Goal: Contribute content: Contribute content

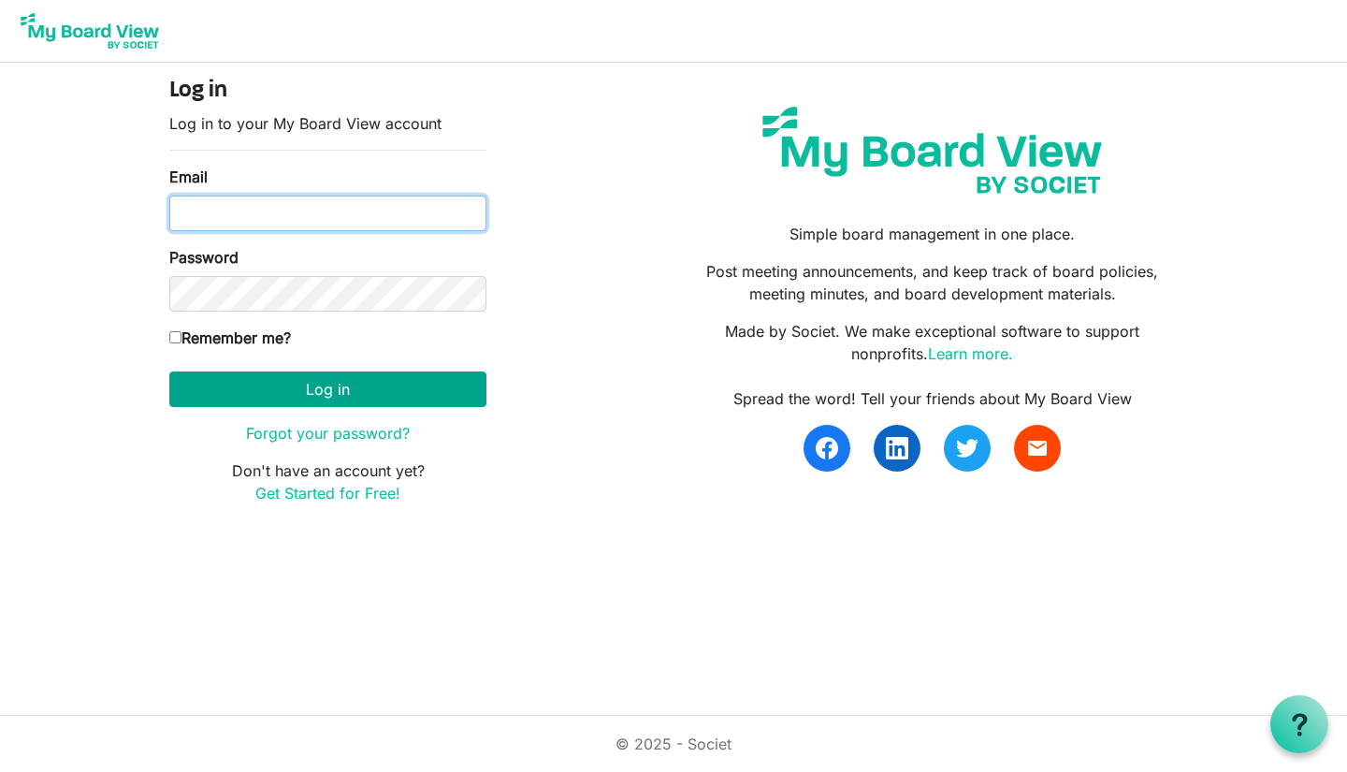
type input "anna.wilson@dekalb.org"
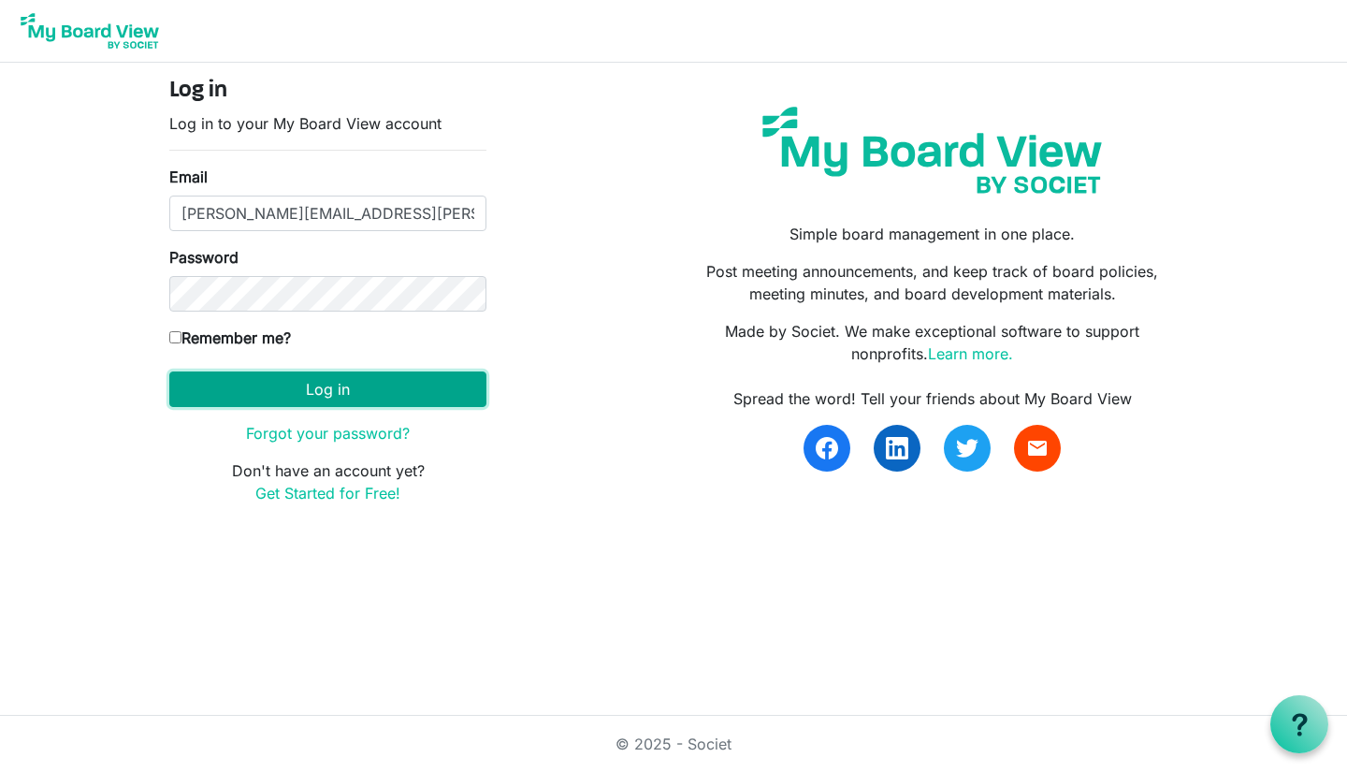
click at [262, 403] on button "Log in" at bounding box center [327, 389] width 317 height 36
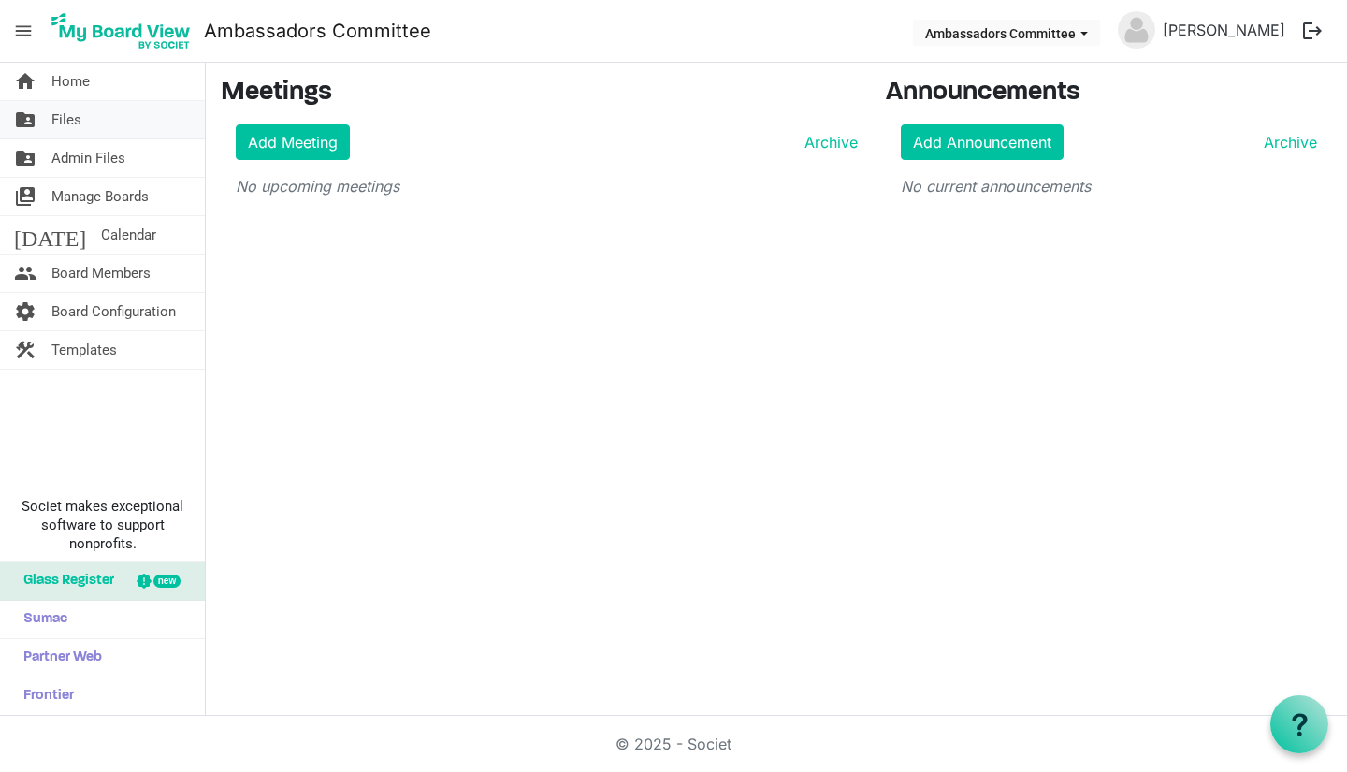
click at [135, 130] on link "folder_shared Files" at bounding box center [102, 119] width 205 height 37
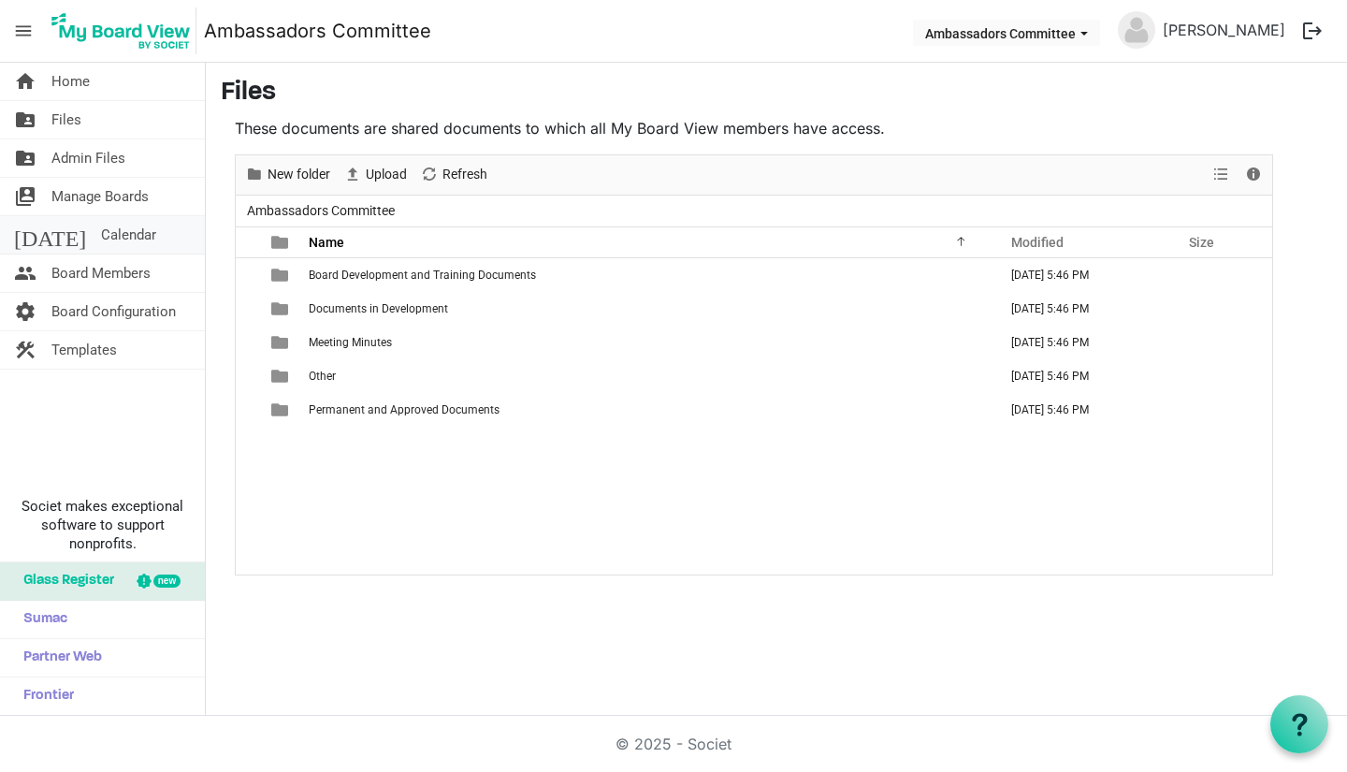
click at [112, 236] on link "today Calendar" at bounding box center [102, 234] width 205 height 37
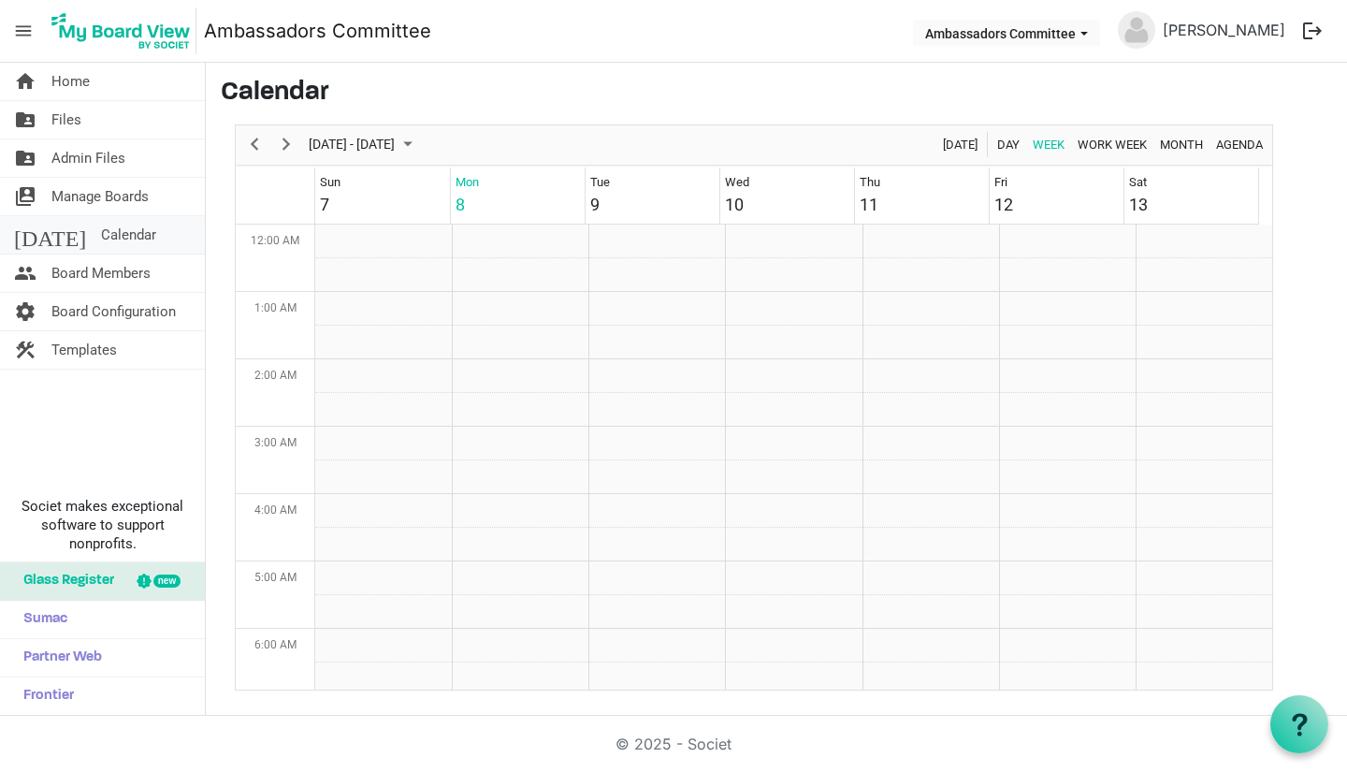
scroll to position [606, 0]
click at [137, 85] on link "home Home" at bounding box center [102, 81] width 205 height 37
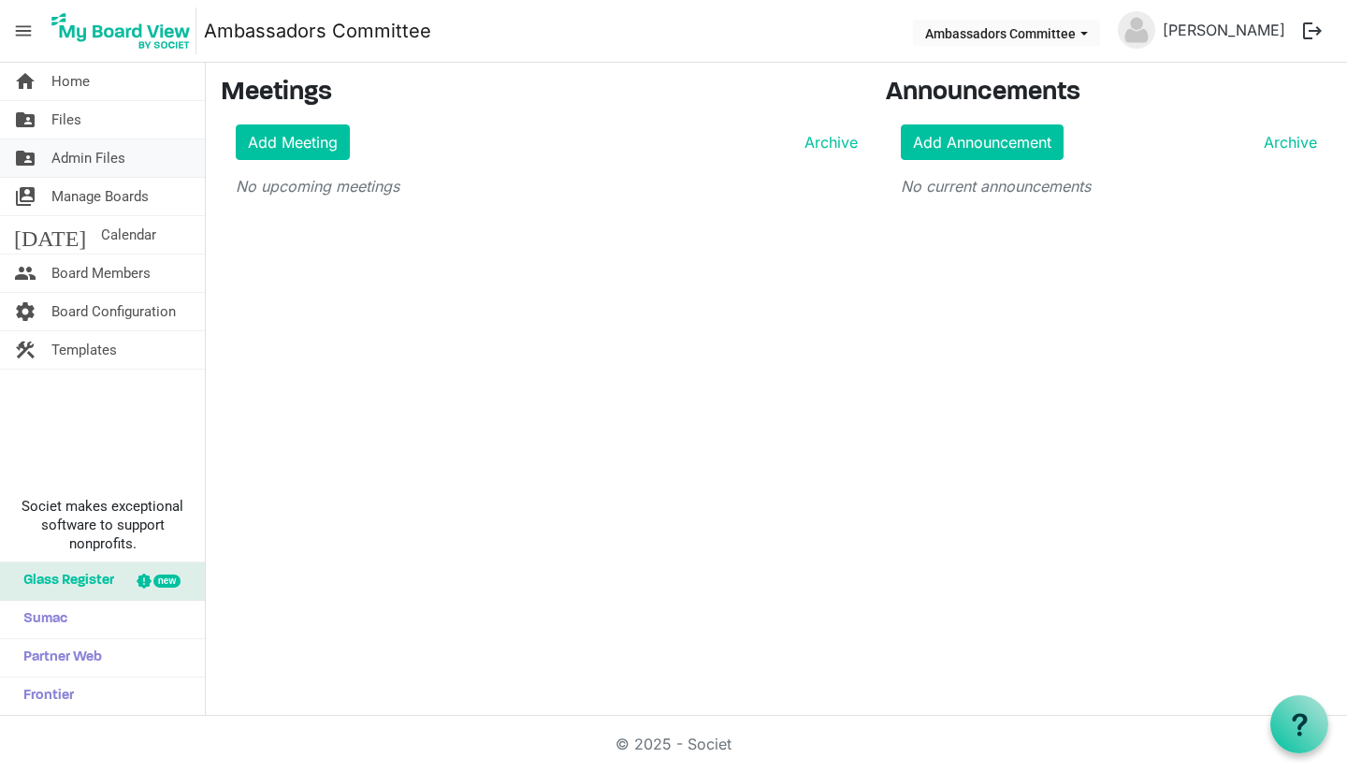
click at [176, 156] on link "folder_shared Admin Files" at bounding box center [102, 157] width 205 height 37
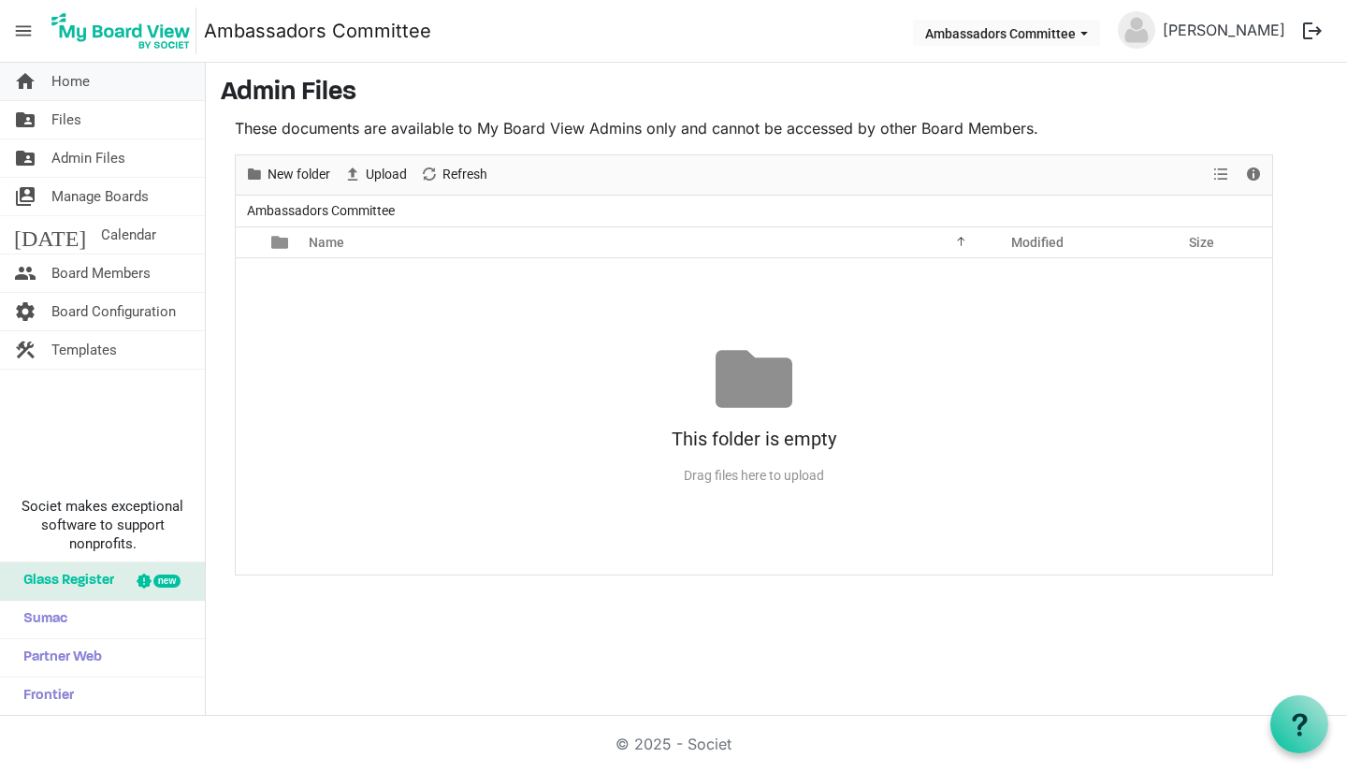
click at [56, 71] on span "Home" at bounding box center [70, 81] width 38 height 37
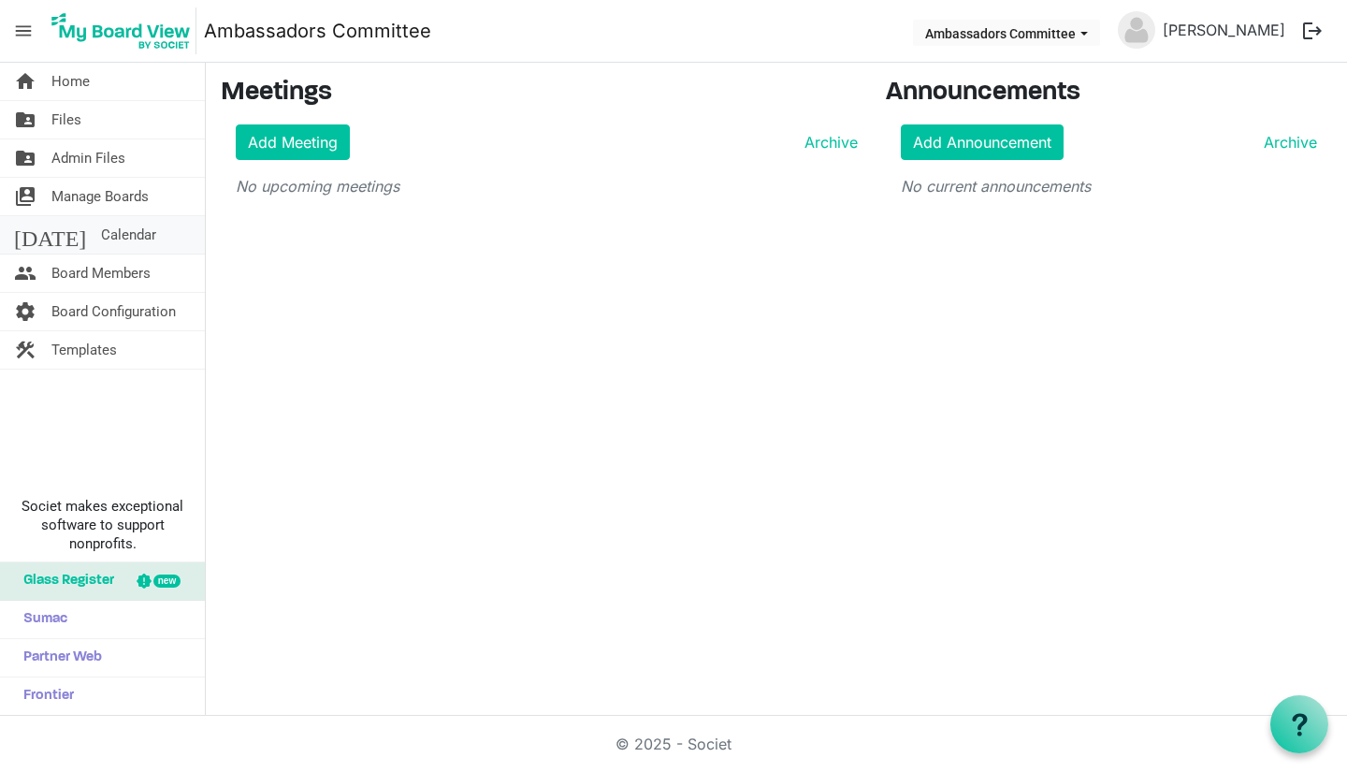
click at [159, 240] on link "today Calendar" at bounding box center [102, 234] width 205 height 37
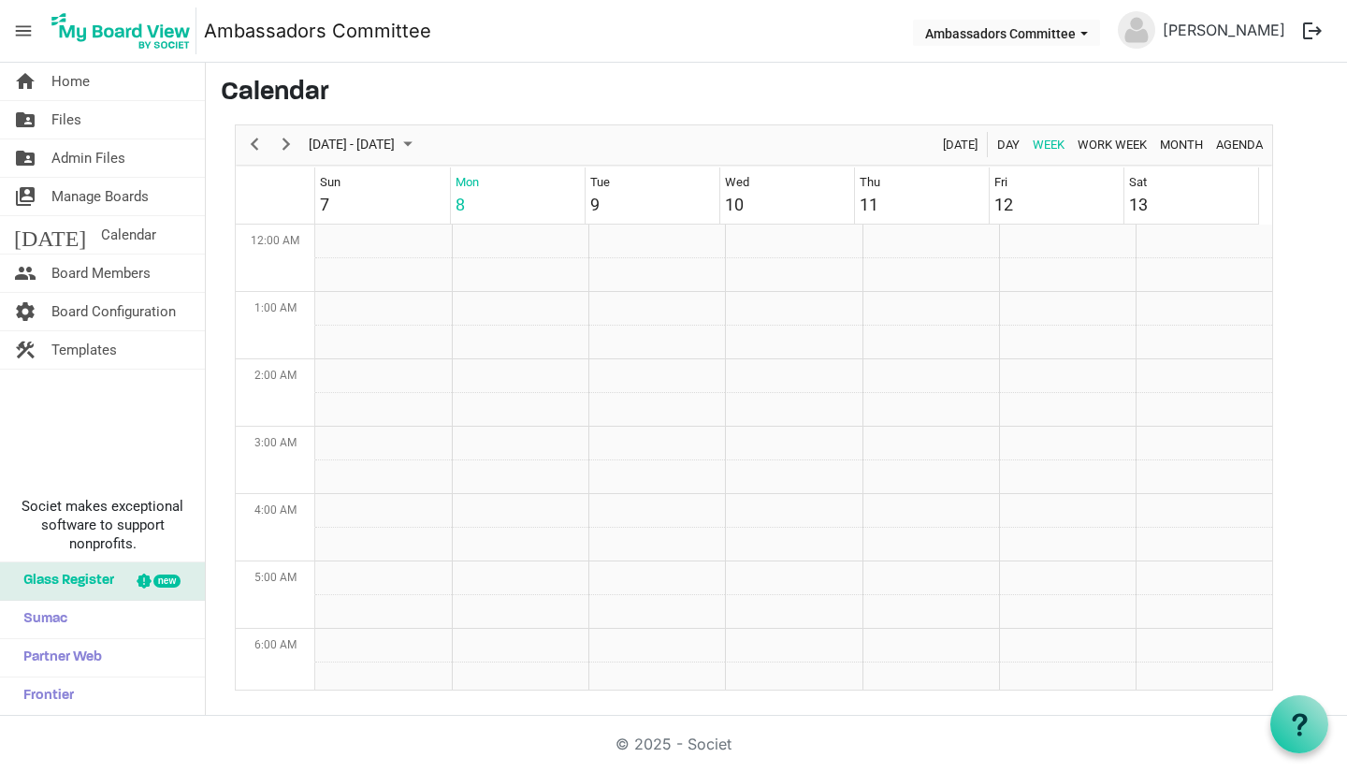
scroll to position [606, 0]
click at [253, 139] on span "Previous" at bounding box center [254, 144] width 22 height 23
click at [258, 137] on span "Previous" at bounding box center [254, 144] width 22 height 23
click at [295, 148] on span "Next" at bounding box center [286, 144] width 22 height 23
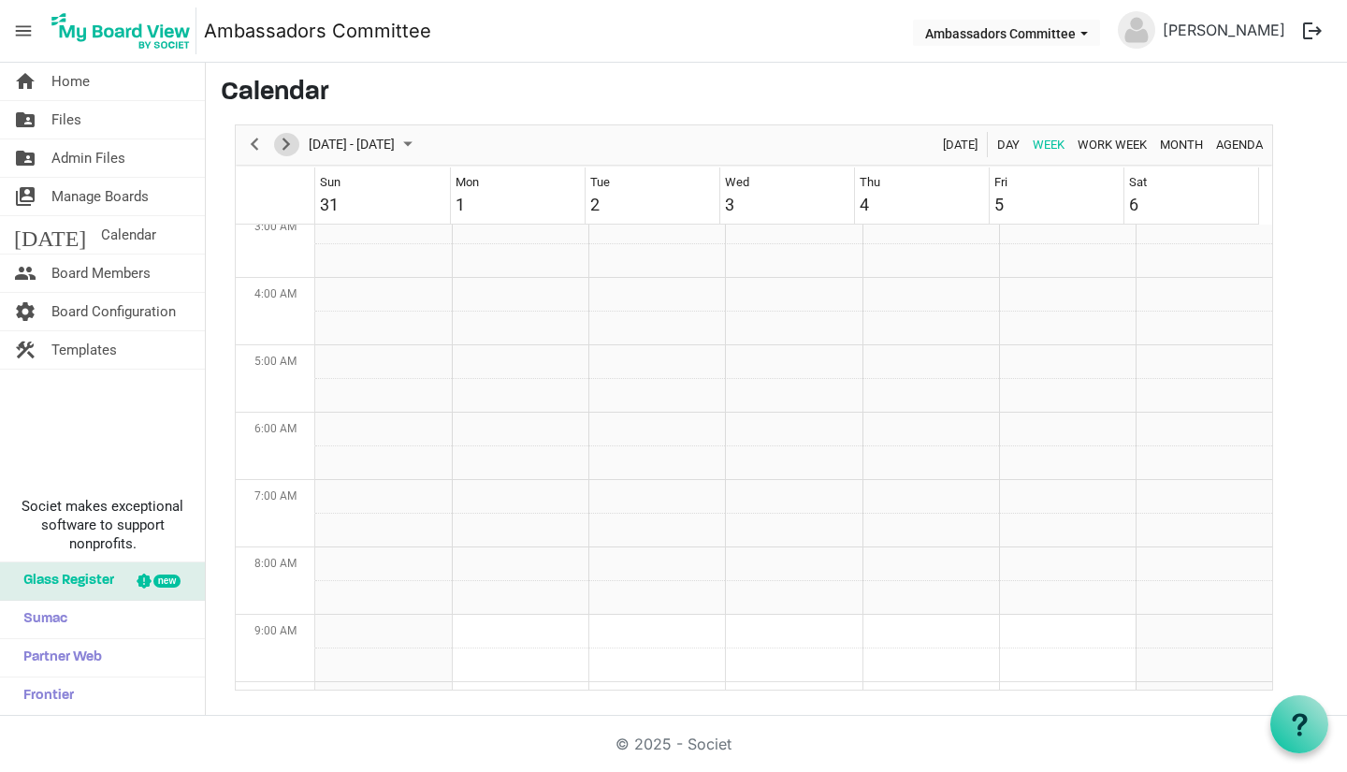
click at [294, 148] on span "Next" at bounding box center [286, 144] width 22 height 23
click at [238, 139] on div "previous period" at bounding box center [254, 144] width 32 height 39
click at [167, 162] on link "folder_shared Admin Files" at bounding box center [102, 157] width 205 height 37
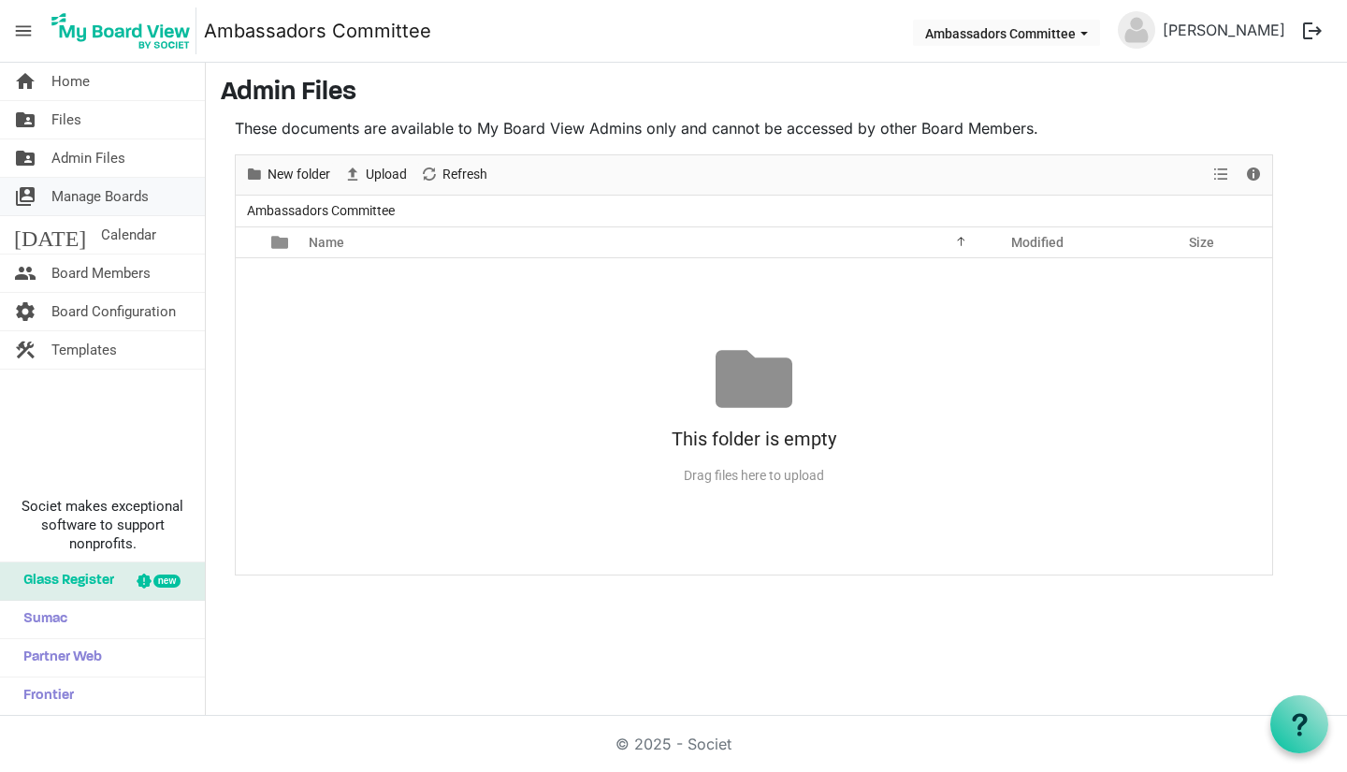
click at [150, 199] on link "switch_account Manage Boards" at bounding box center [102, 196] width 205 height 37
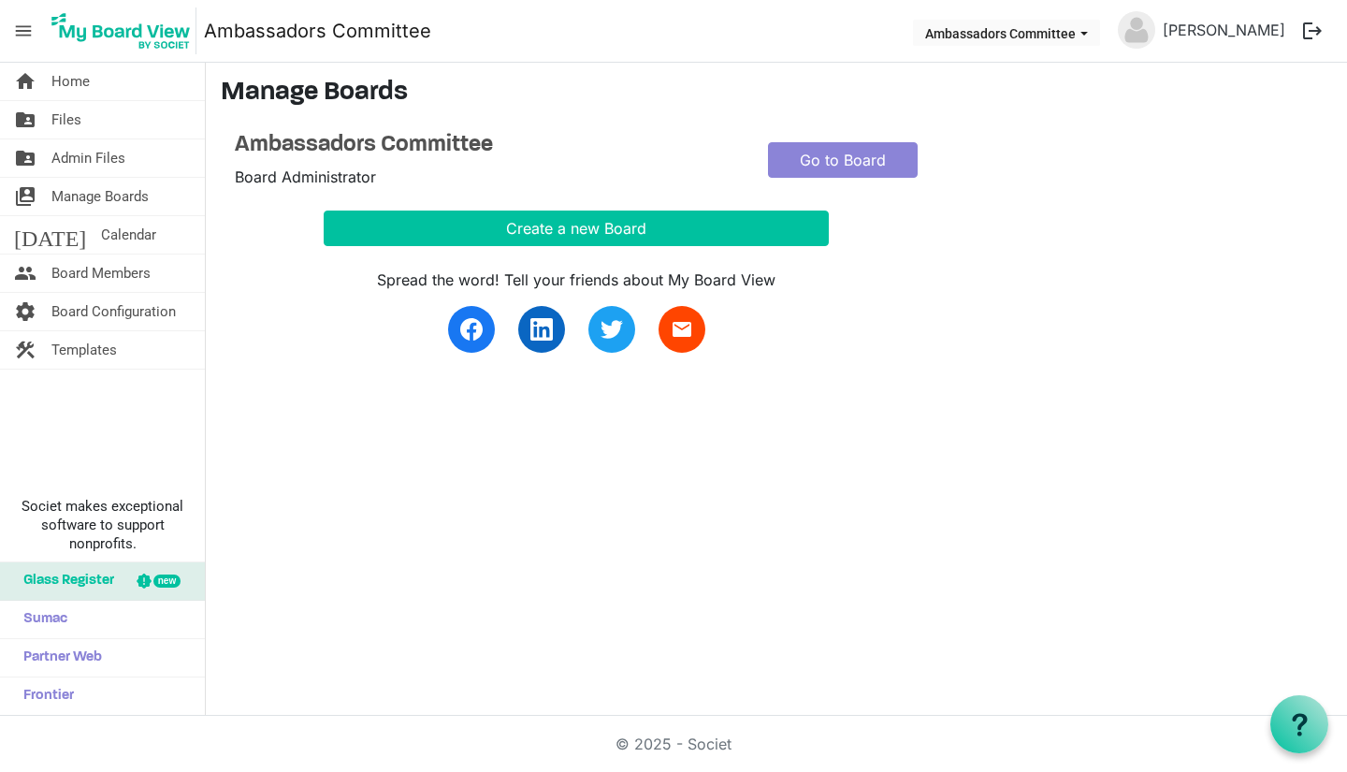
drag, startPoint x: 1338, startPoint y: 32, endPoint x: 1317, endPoint y: 43, distance: 24.3
click at [1335, 36] on nav "menu Ambassadors Committee Ambassadors Committee Anna Wilson logout" at bounding box center [673, 31] width 1347 height 63
click at [1312, 39] on button "logout" at bounding box center [1311, 30] width 39 height 39
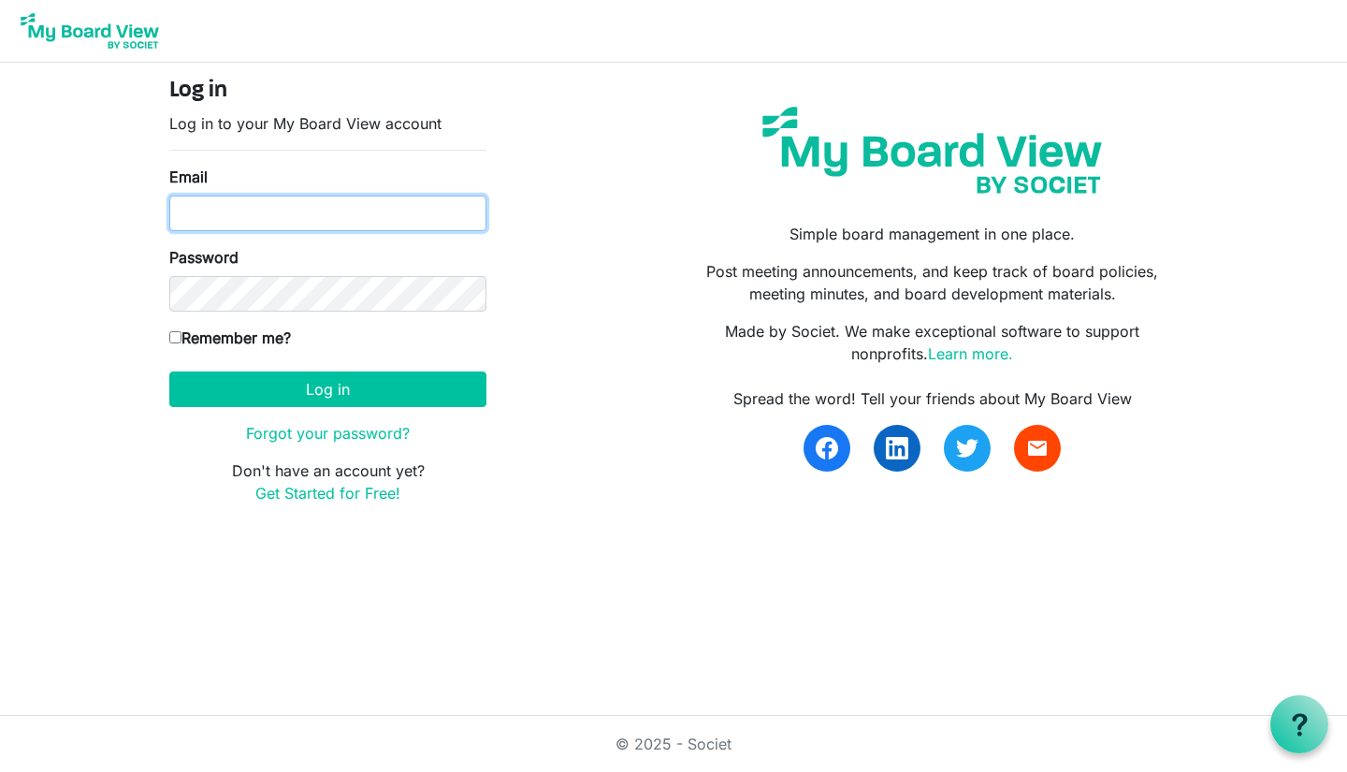
type input "[PERSON_NAME][EMAIL_ADDRESS][PERSON_NAME][DOMAIN_NAME]"
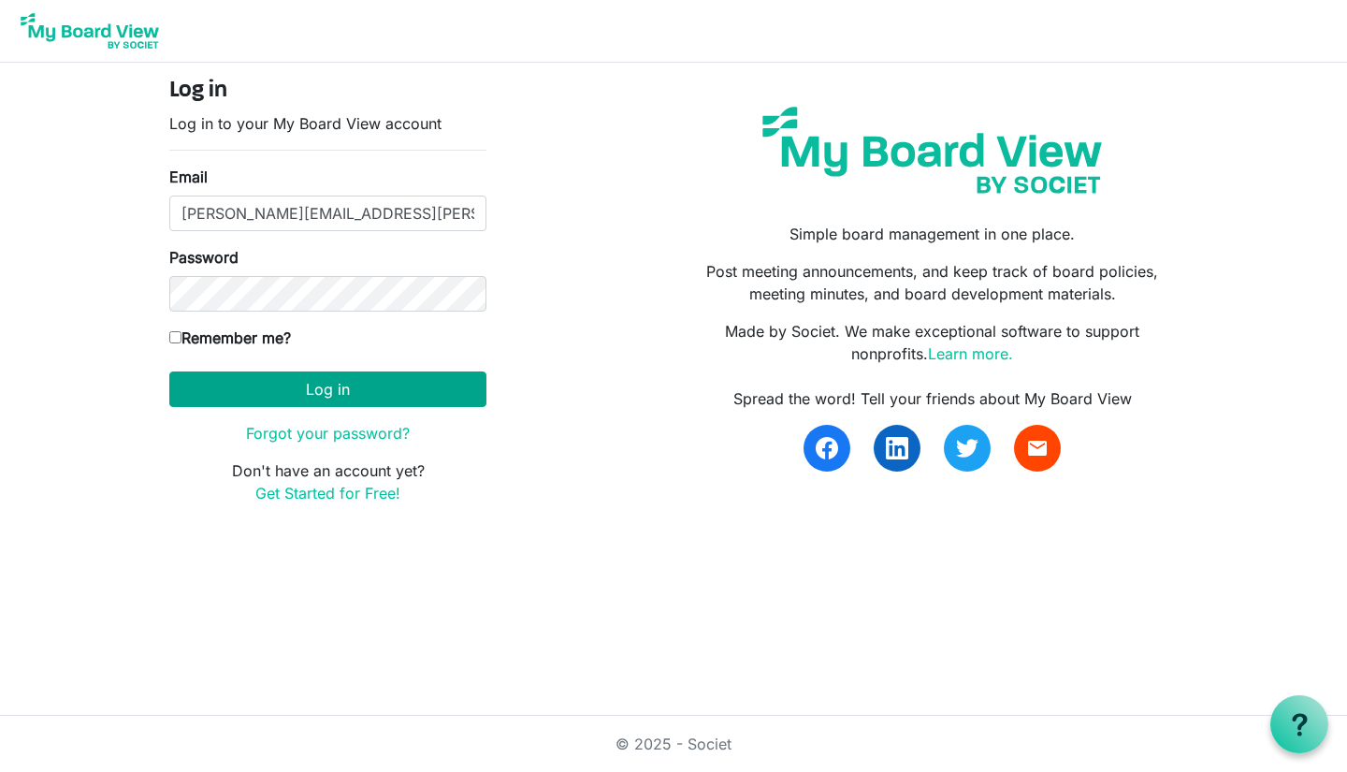
drag, startPoint x: 354, startPoint y: 411, endPoint x: 361, endPoint y: 398, distance: 14.6
click at [359, 403] on form "Log in Log in to your My Board View account Email [PERSON_NAME][EMAIL_ADDRESS][…" at bounding box center [327, 291] width 317 height 426
click at [361, 397] on button "Log in" at bounding box center [327, 389] width 317 height 36
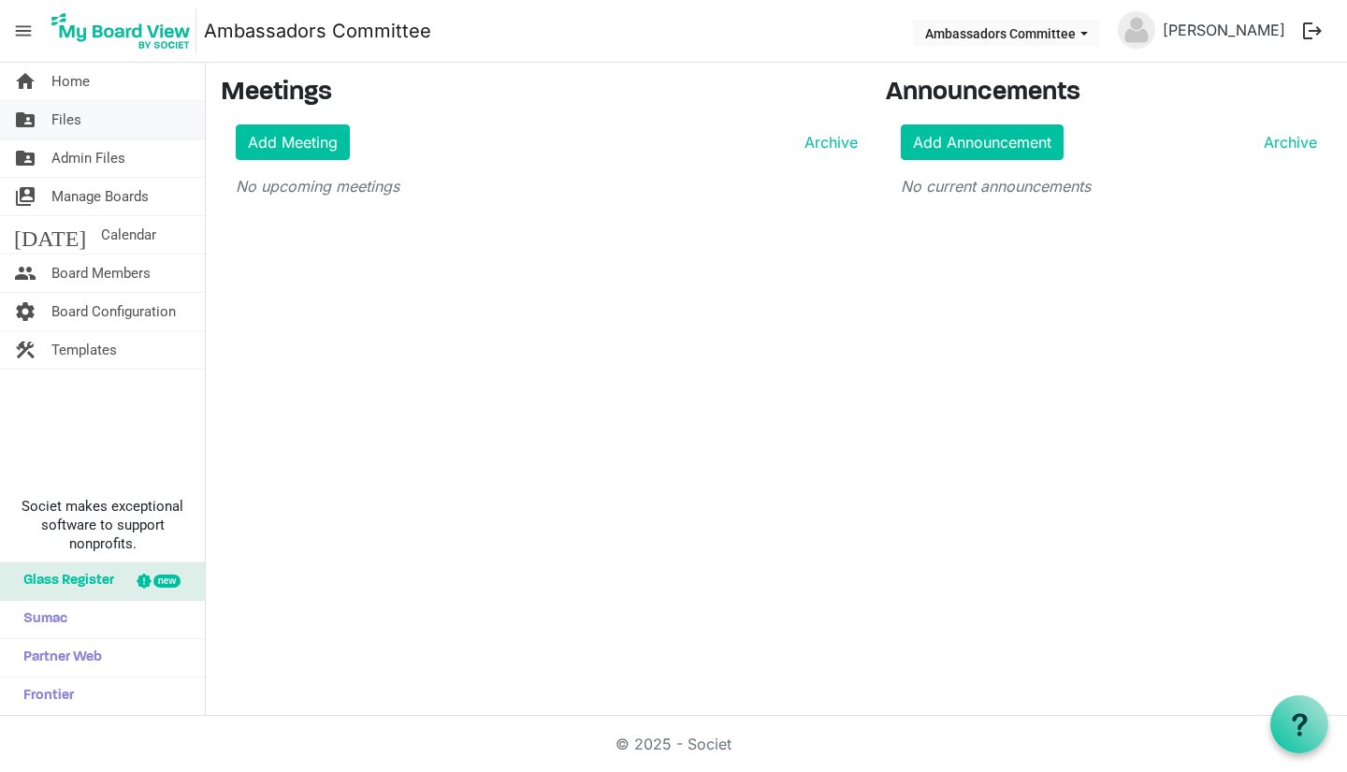
click at [35, 119] on span "folder_shared" at bounding box center [25, 119] width 22 height 37
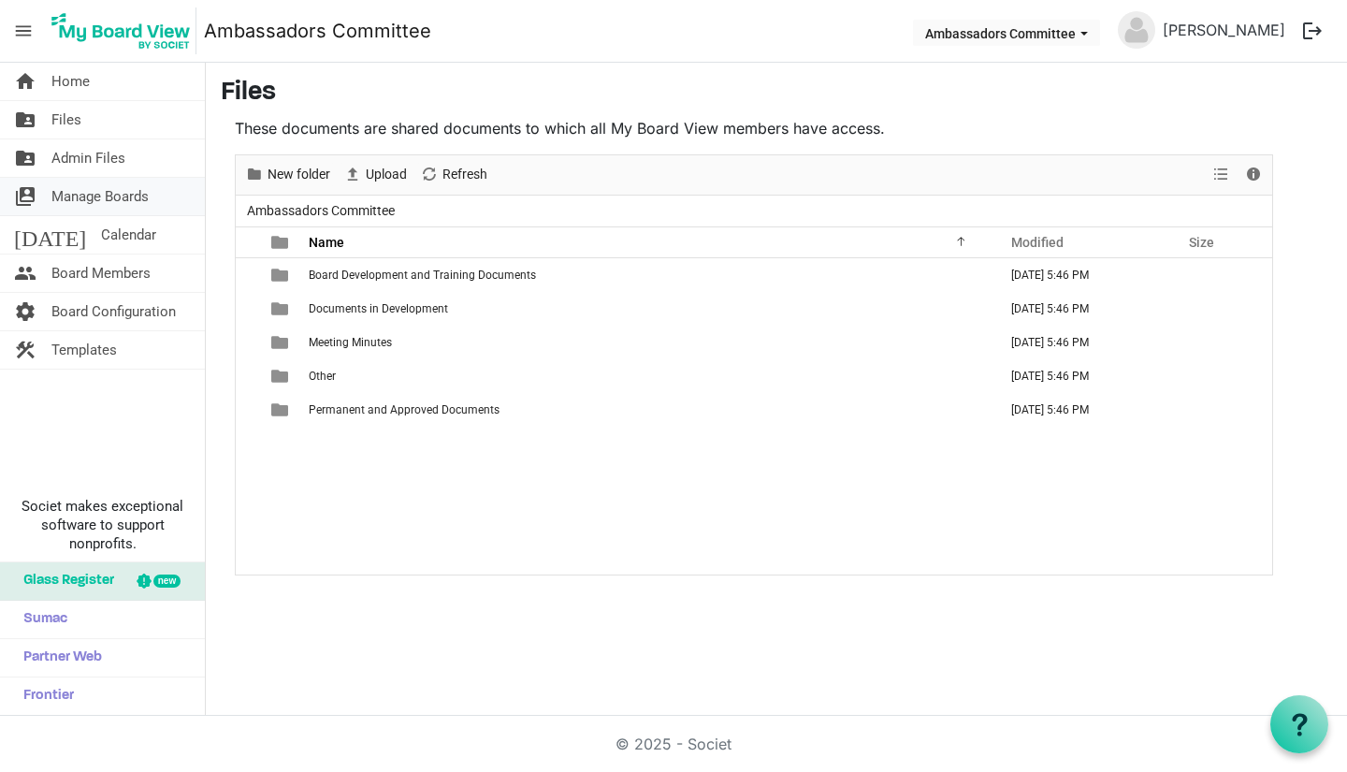
click at [109, 214] on span "Manage Boards" at bounding box center [99, 196] width 97 height 37
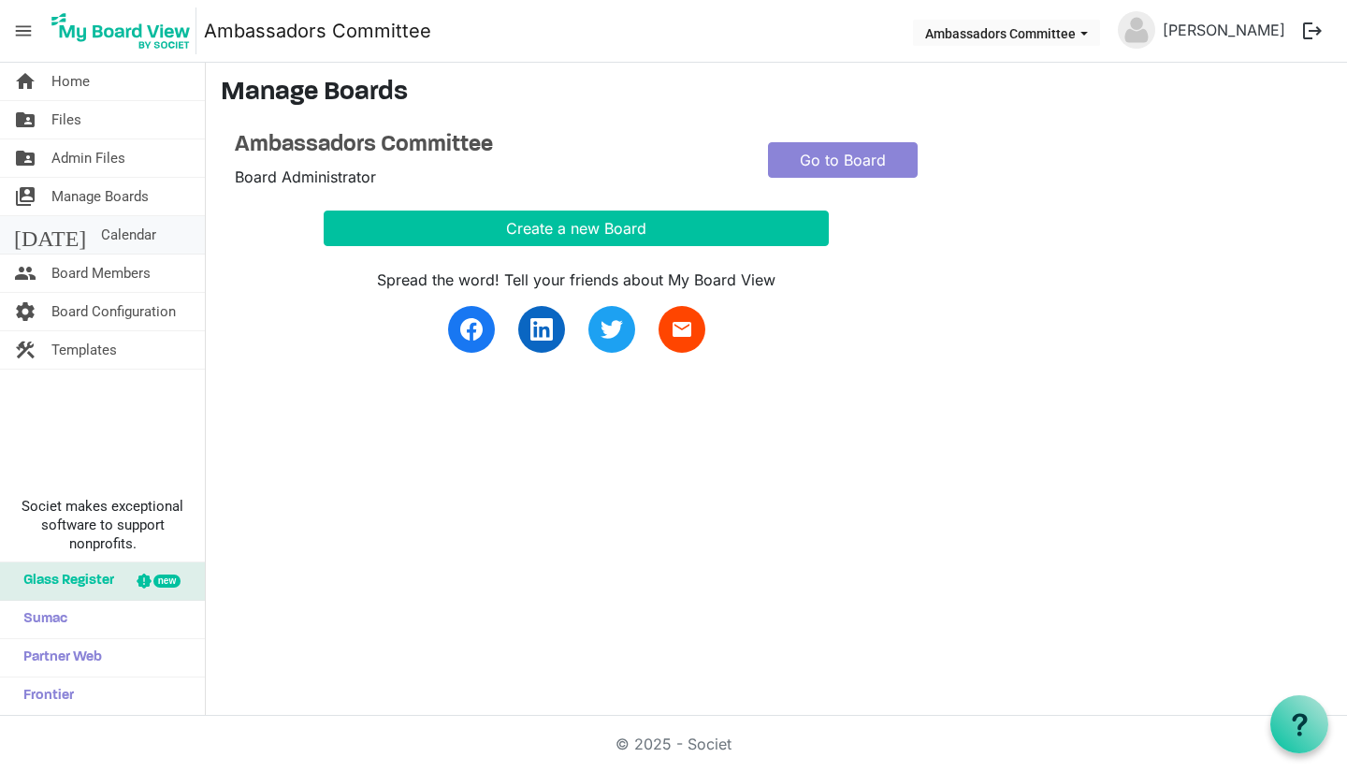
click at [126, 233] on link "today Calendar" at bounding box center [102, 234] width 205 height 37
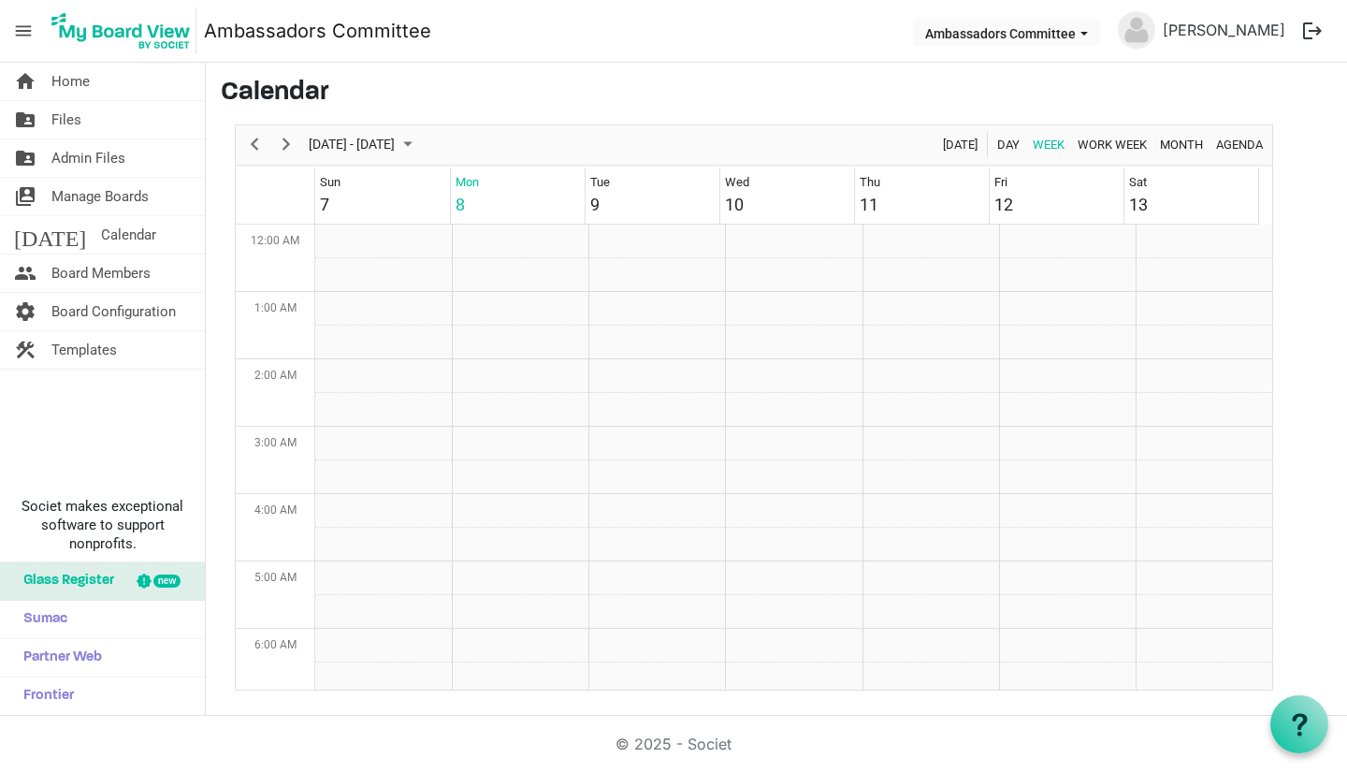
scroll to position [606, 0]
click at [250, 152] on span "Previous" at bounding box center [254, 144] width 22 height 23
click at [74, 80] on span "Home" at bounding box center [70, 81] width 38 height 37
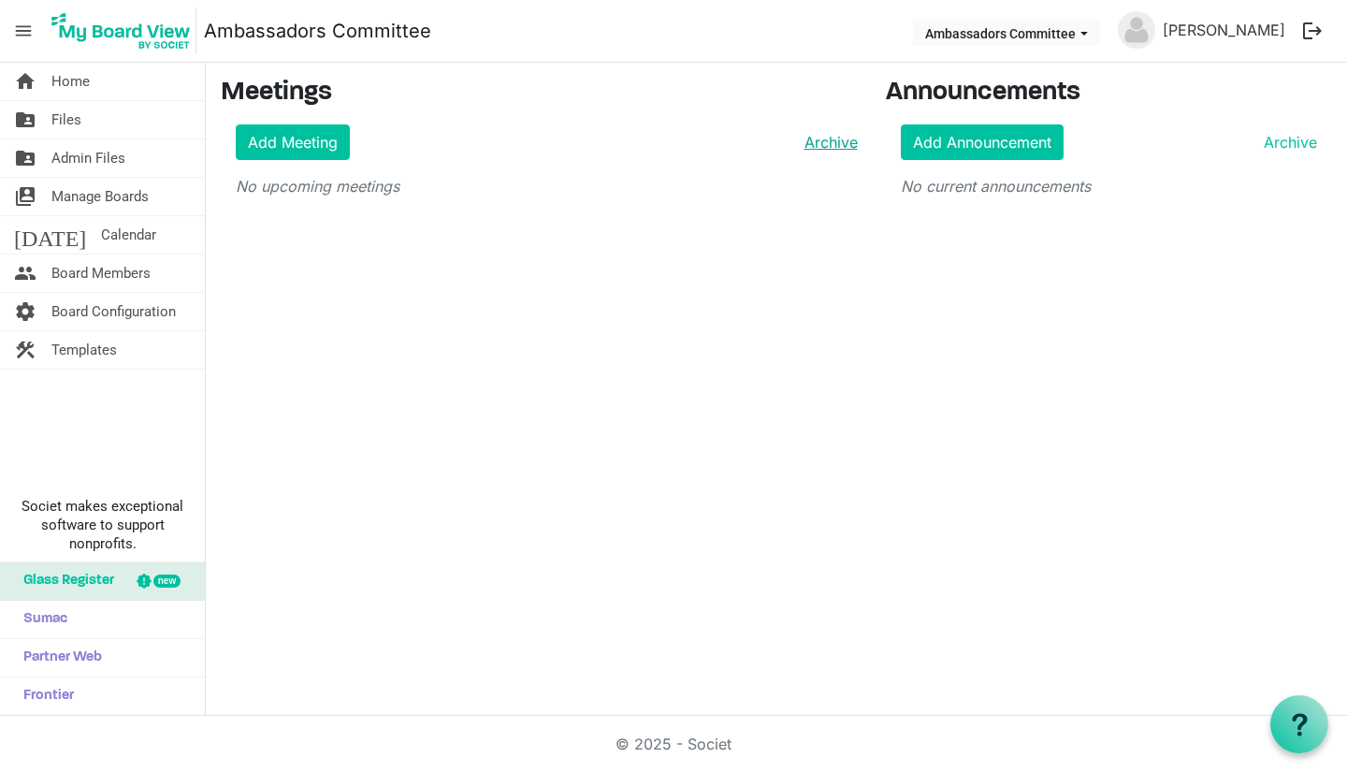
click at [820, 146] on link "Archive" at bounding box center [827, 142] width 61 height 22
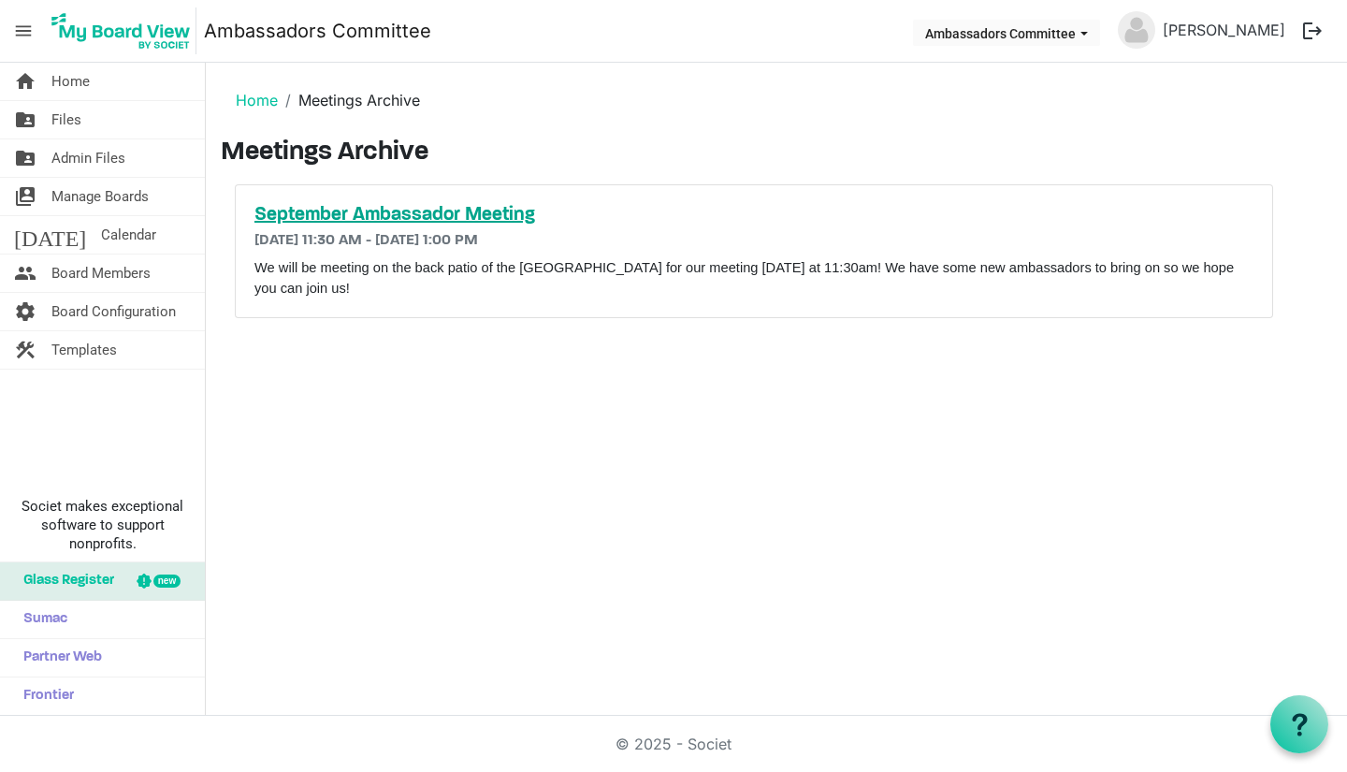
click at [306, 215] on h5 "September Ambassador Meeting" at bounding box center [753, 215] width 999 height 22
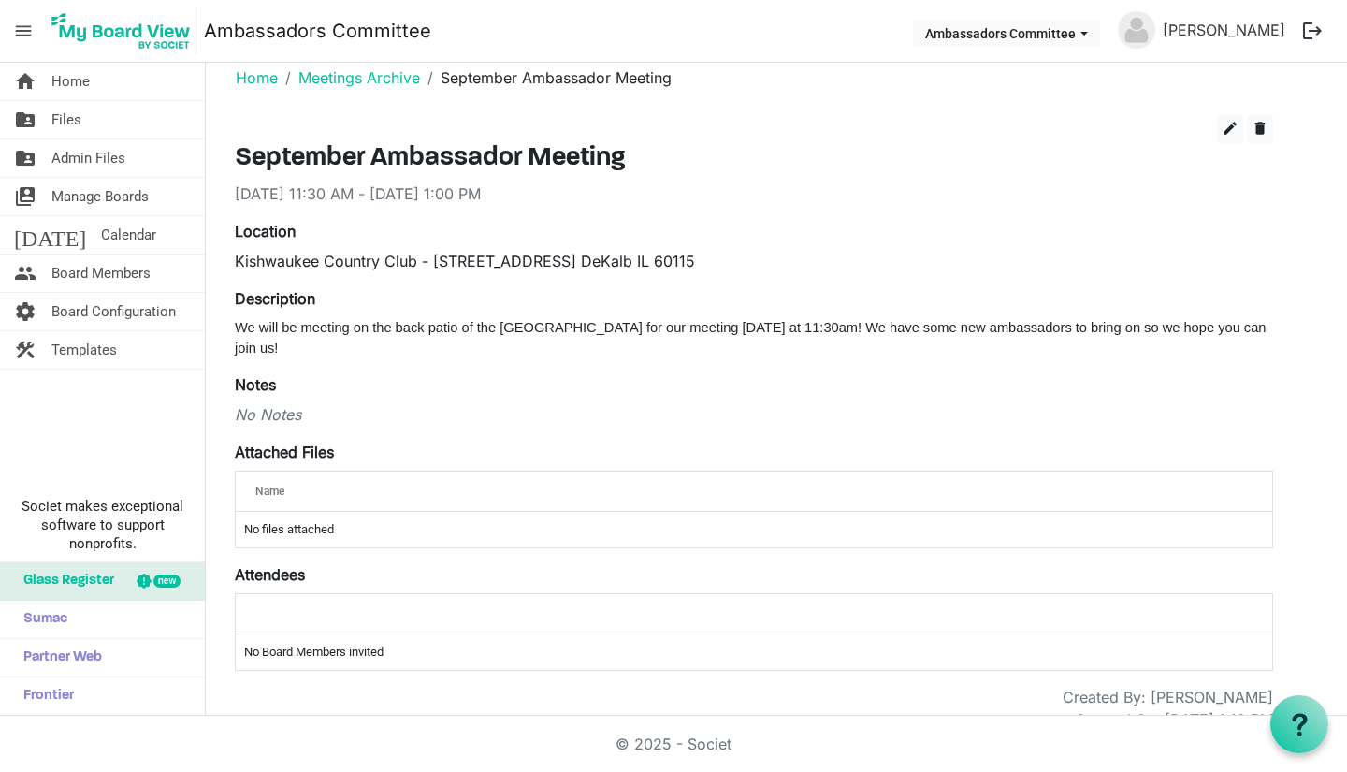
scroll to position [32, 0]
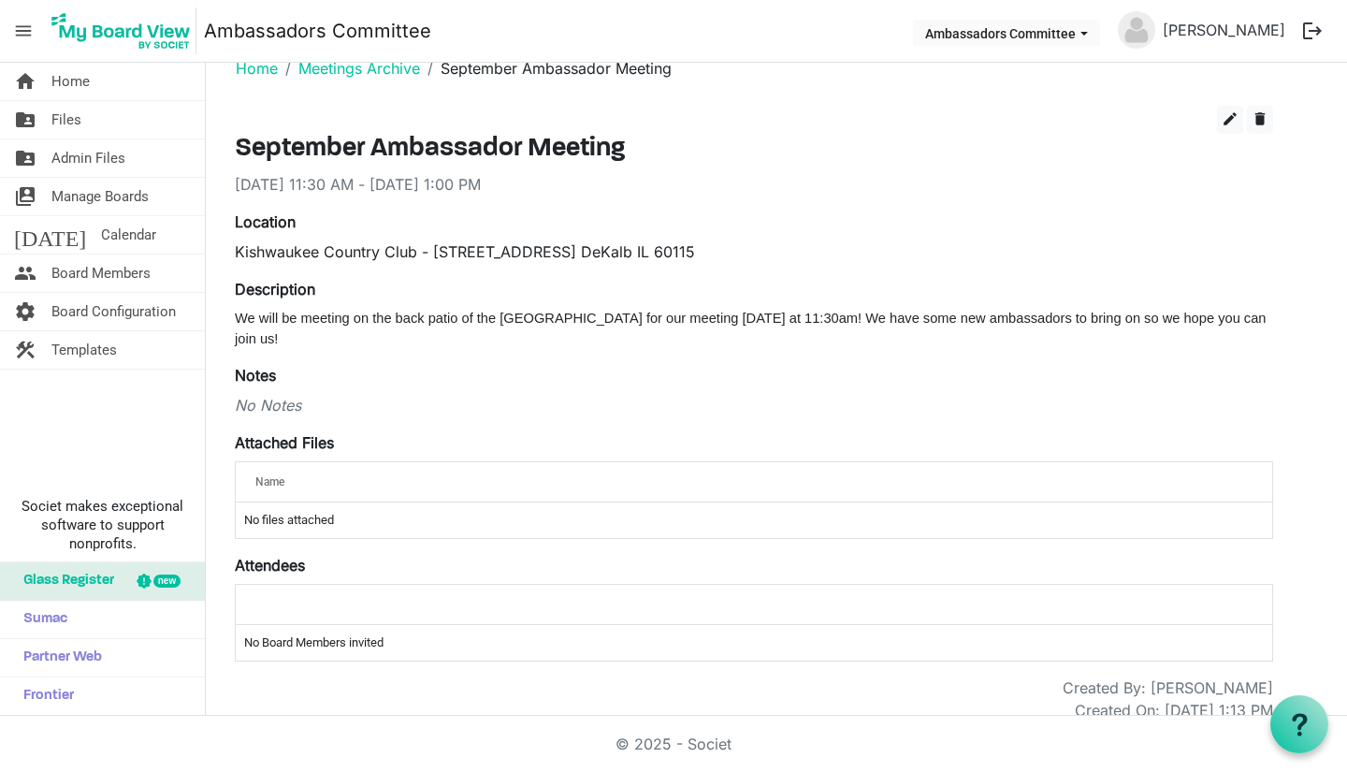
click at [309, 480] on div "Name attachedFilesGrid_header_table" at bounding box center [754, 481] width 1036 height 41
click at [278, 503] on td "No files attached" at bounding box center [754, 520] width 1036 height 36
click at [349, 468] on div "Name" at bounding box center [695, 481] width 893 height 27
click at [281, 462] on th "Name" at bounding box center [695, 481] width 919 height 39
click at [1227, 115] on button "edit" at bounding box center [1230, 120] width 26 height 28
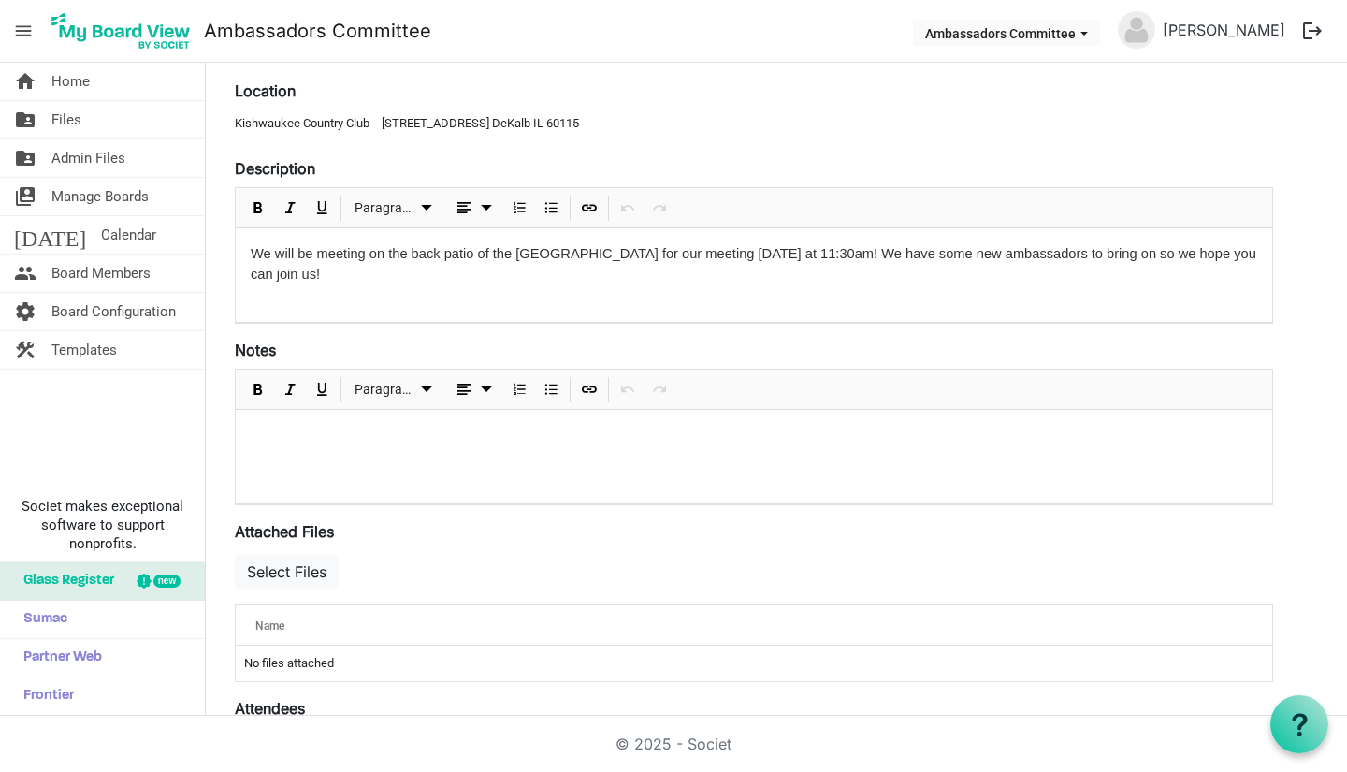
scroll to position [406, 0]
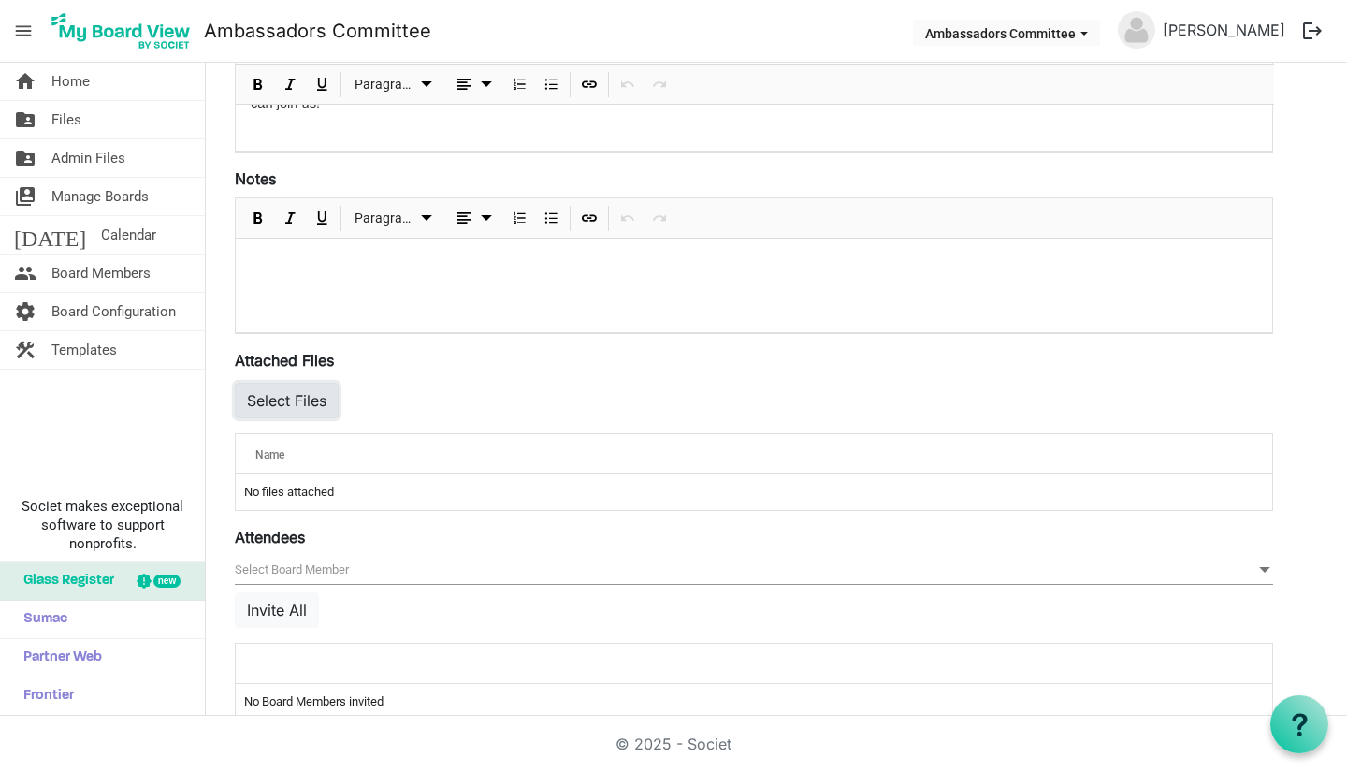
click at [295, 398] on button "Select Files" at bounding box center [287, 400] width 104 height 36
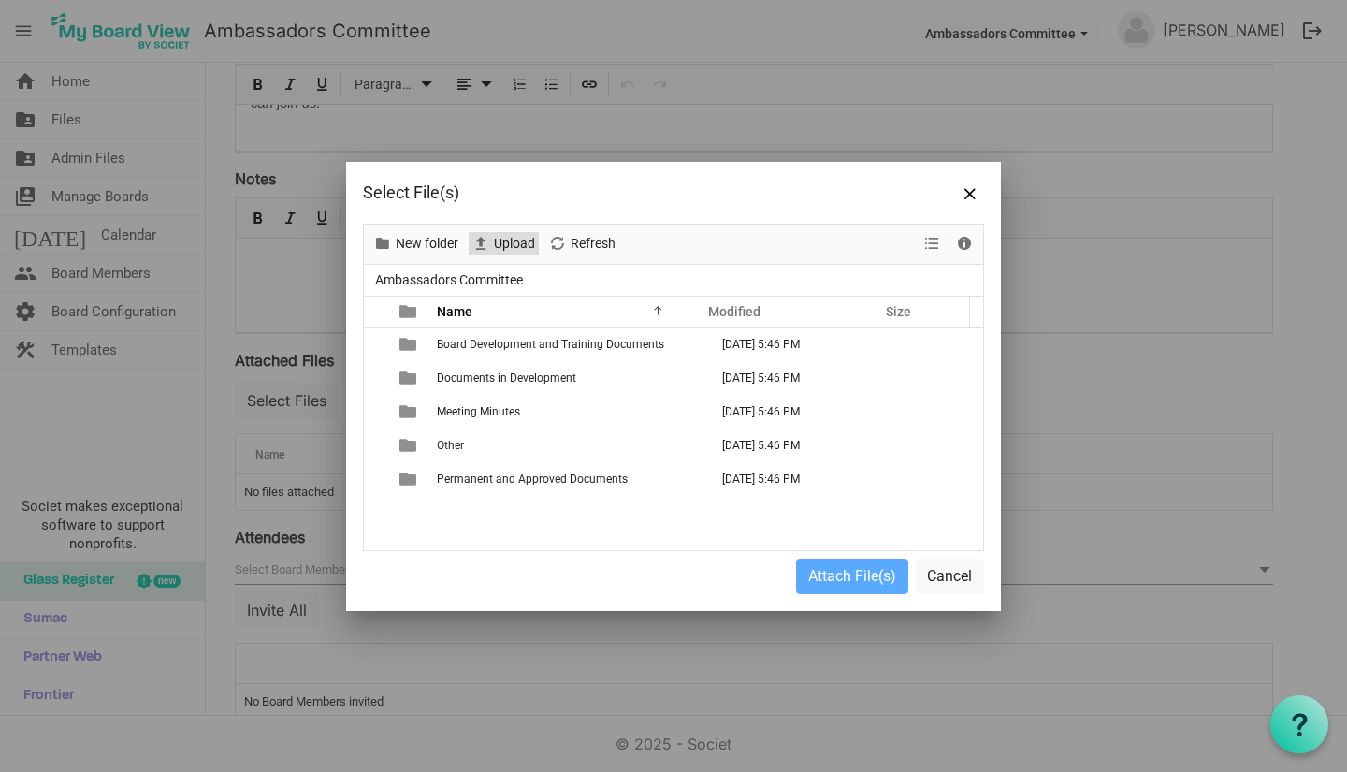
click at [494, 242] on span "Upload" at bounding box center [514, 243] width 45 height 23
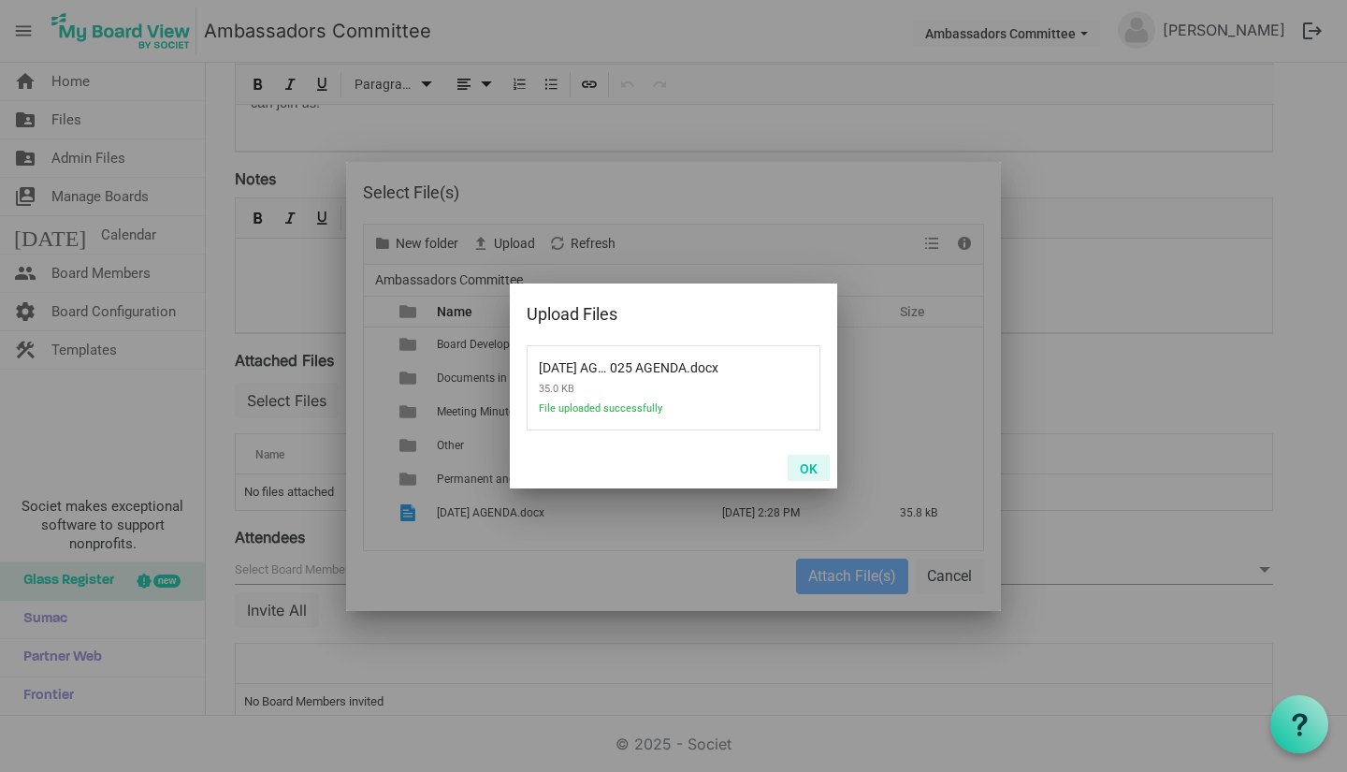
click at [812, 455] on button "OK" at bounding box center [808, 467] width 42 height 26
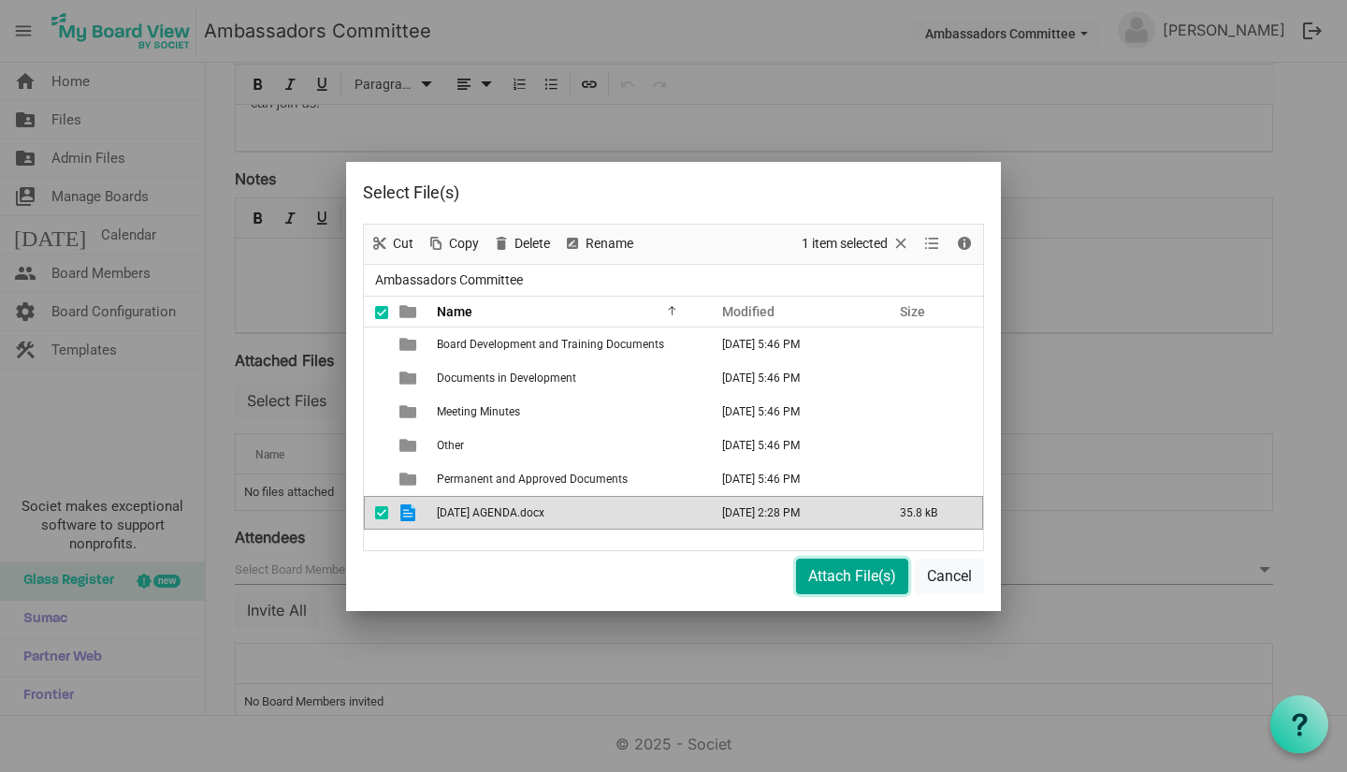
click at [833, 585] on button "Attach File(s)" at bounding box center [852, 576] width 112 height 36
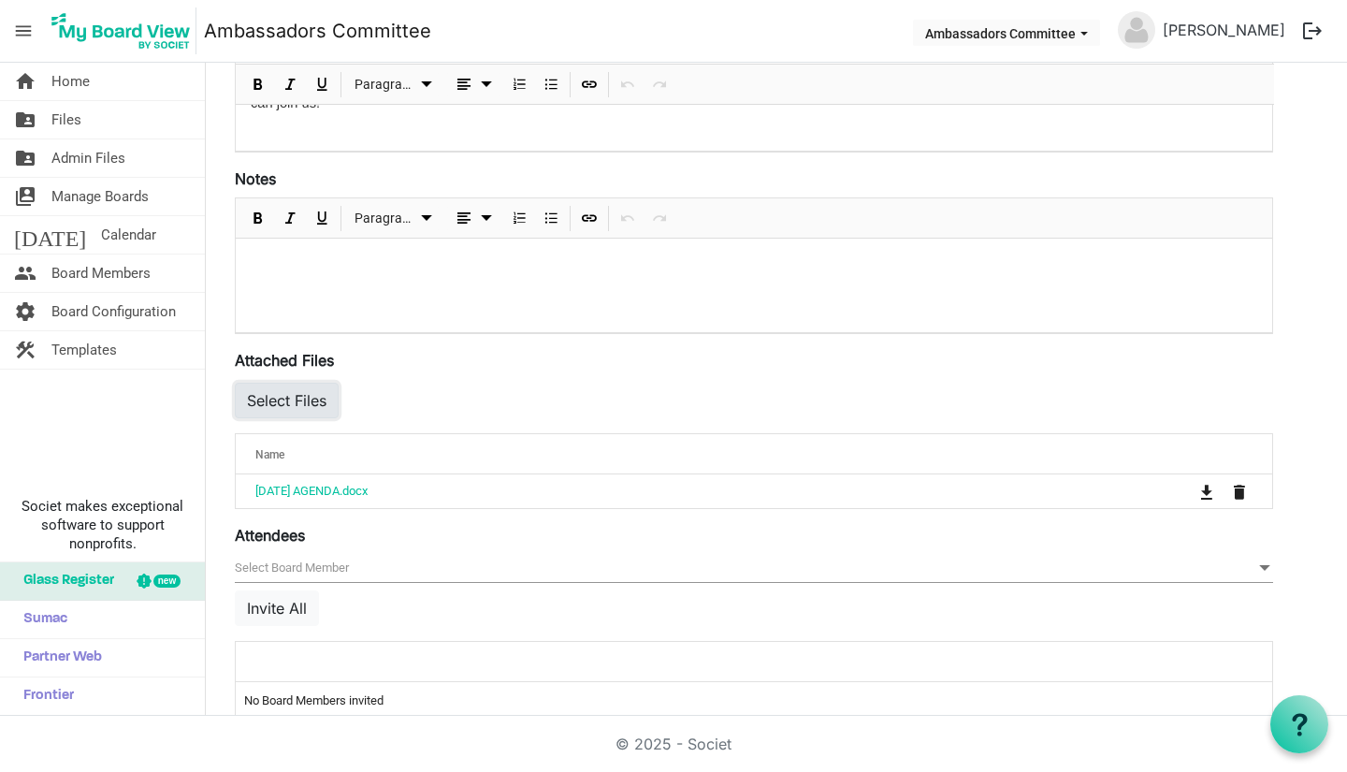
click at [309, 403] on button "Select Files" at bounding box center [287, 400] width 104 height 36
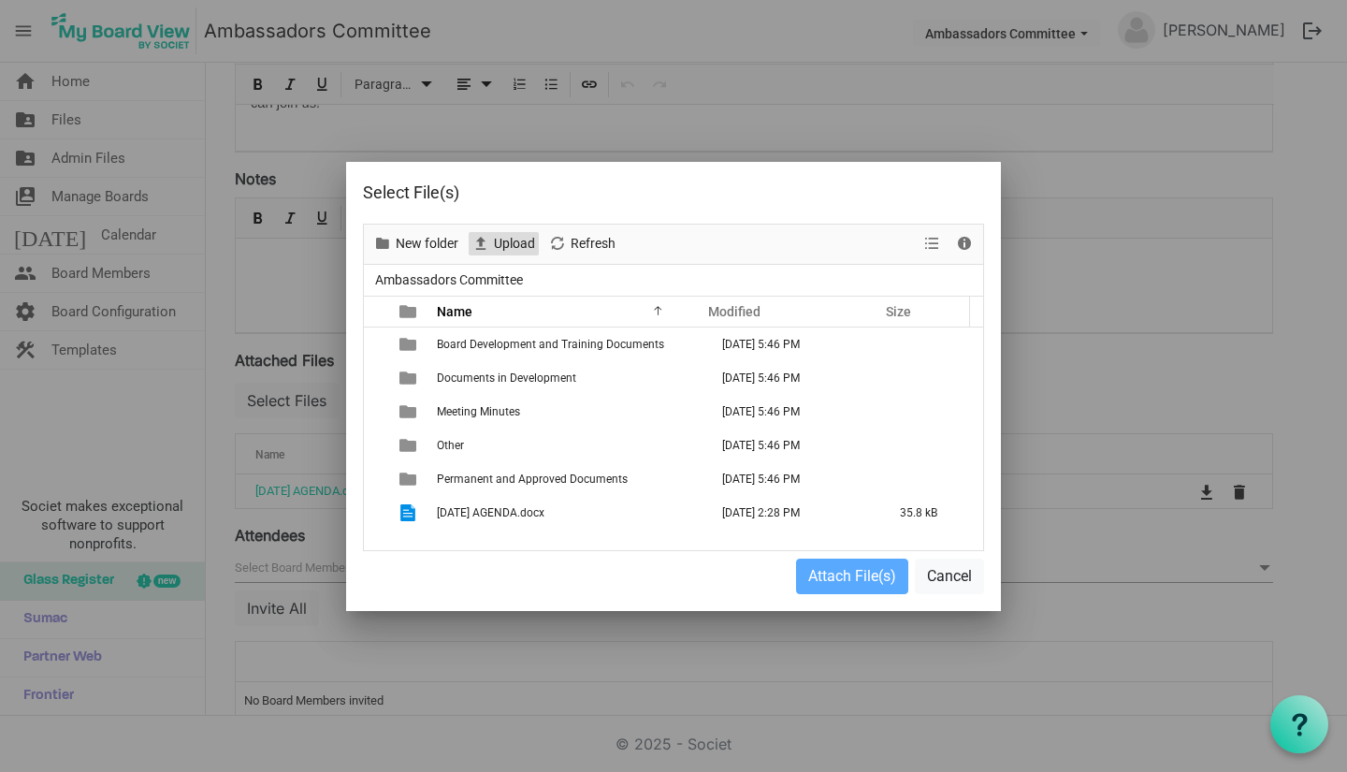
click at [483, 242] on span "Upload" at bounding box center [480, 243] width 22 height 23
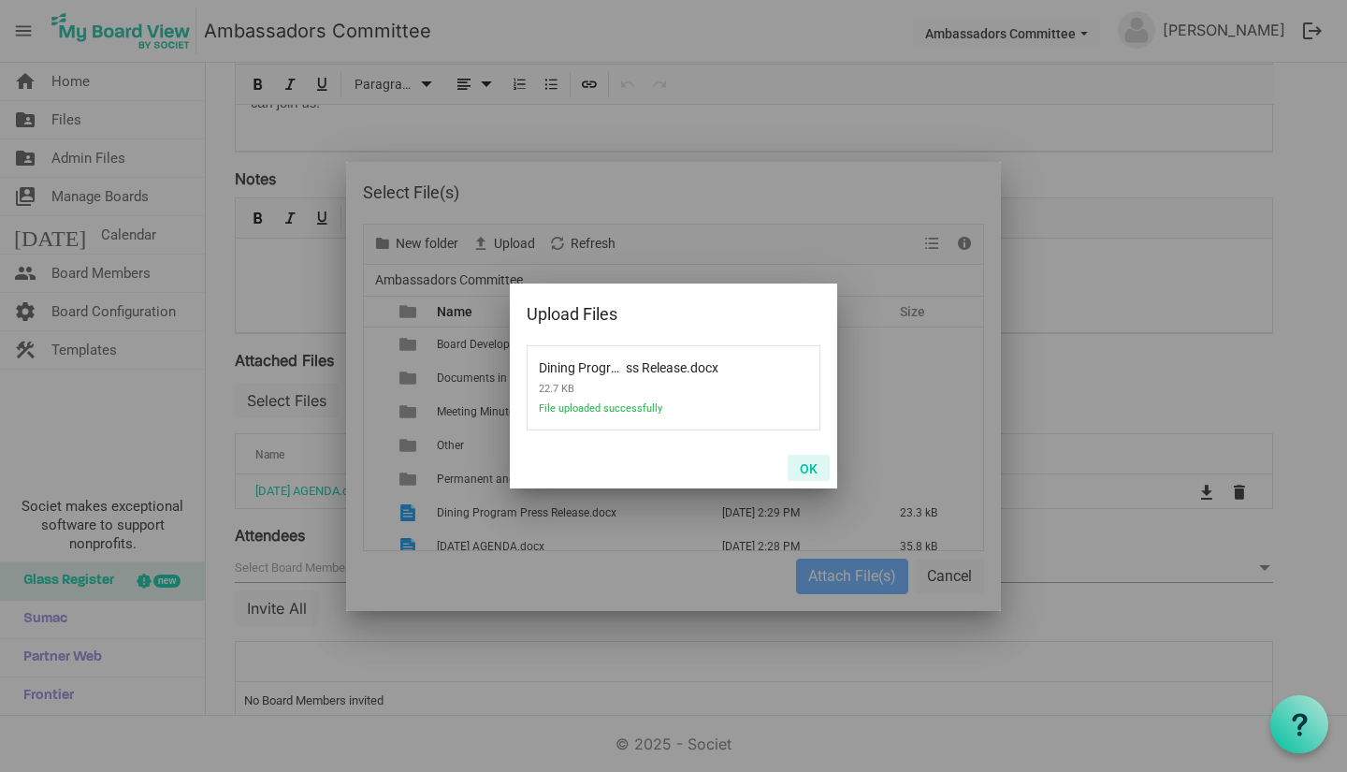
click at [816, 471] on button "OK" at bounding box center [808, 467] width 42 height 26
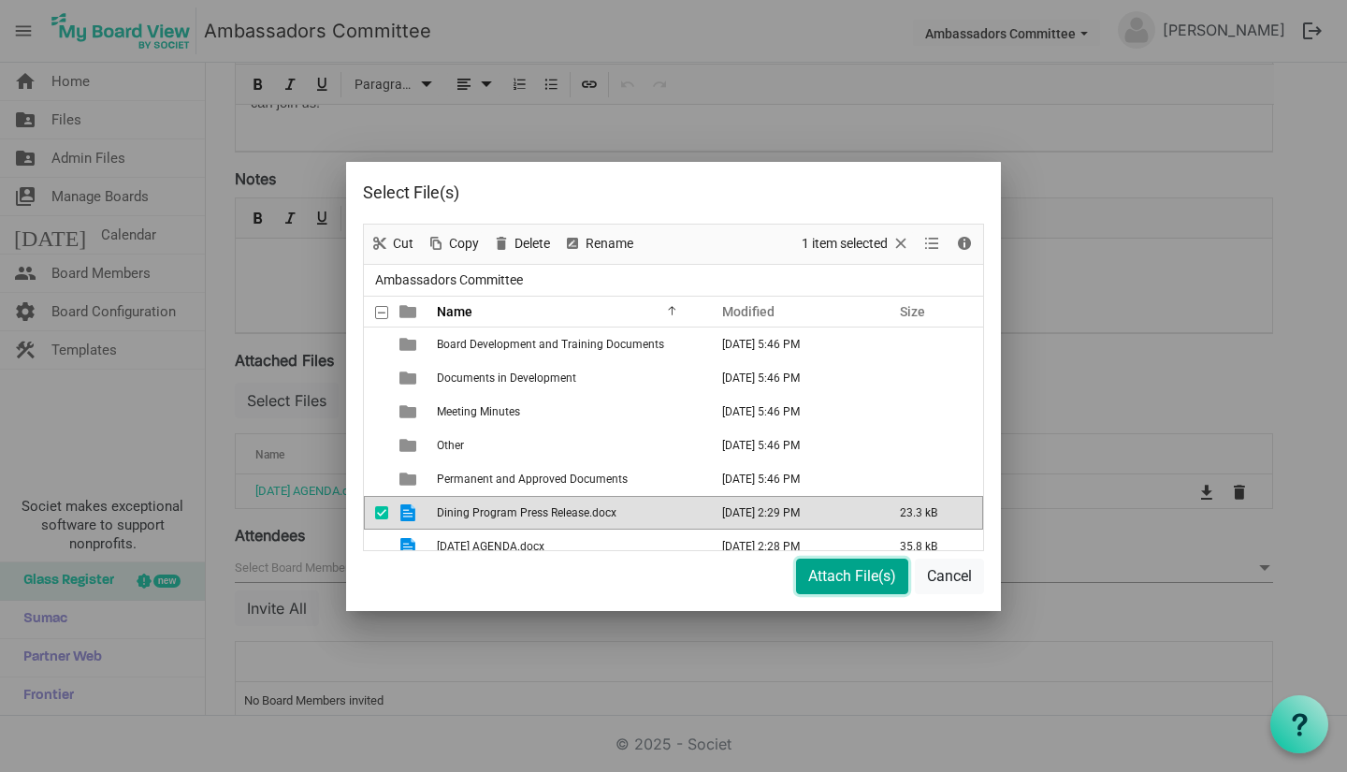
click at [801, 577] on button "Attach File(s)" at bounding box center [852, 576] width 112 height 36
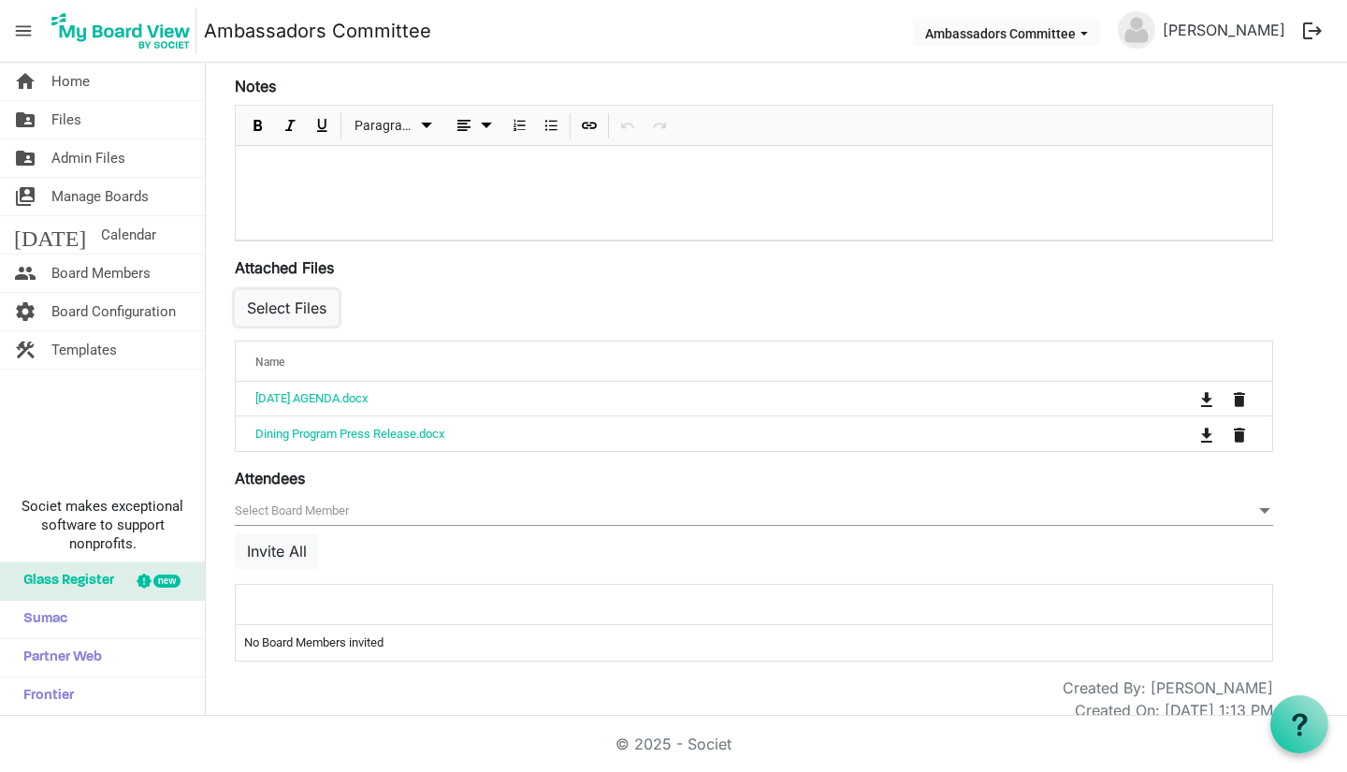
scroll to position [519, 0]
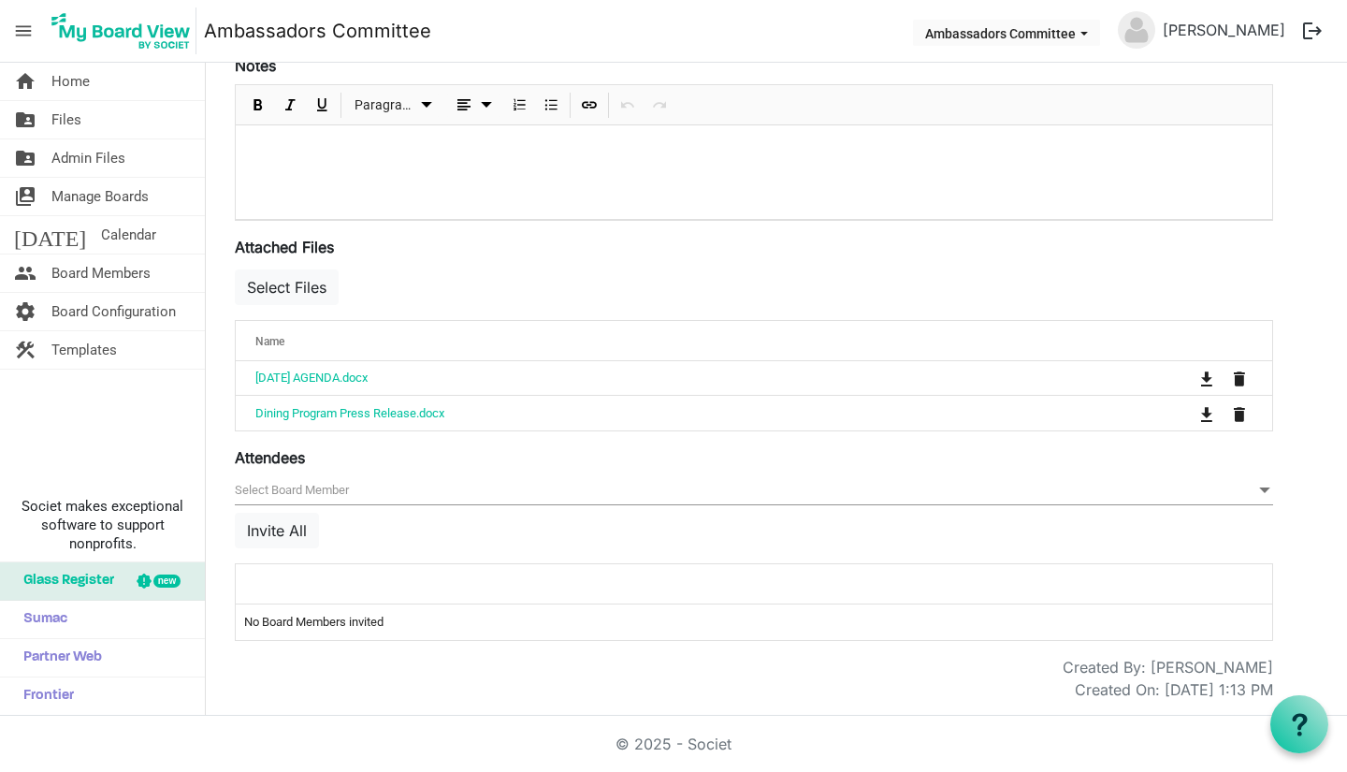
click at [301, 573] on div at bounding box center [695, 583] width 893 height 27
click at [427, 572] on div at bounding box center [695, 583] width 893 height 27
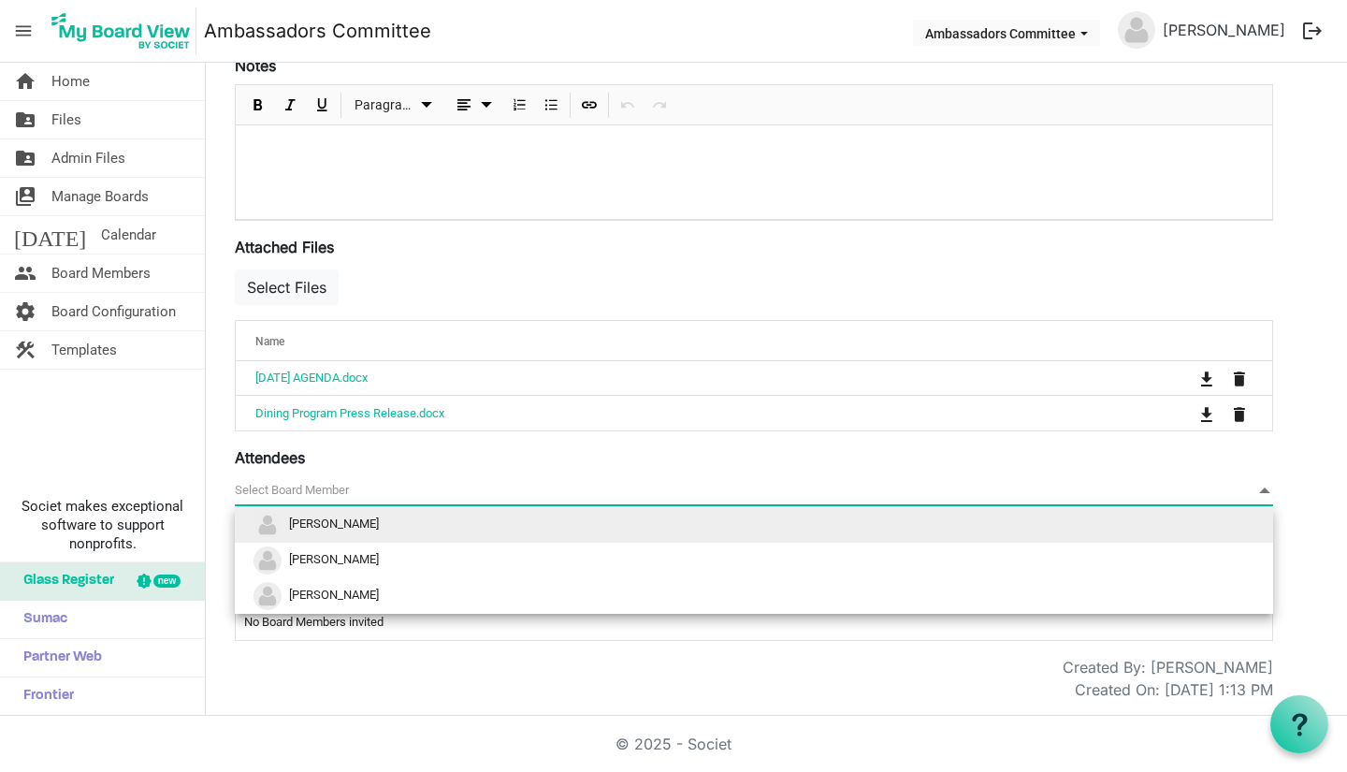
click at [1267, 492] on span at bounding box center [1264, 490] width 17 height 21
click at [1267, 493] on span at bounding box center [1264, 490] width 17 height 21
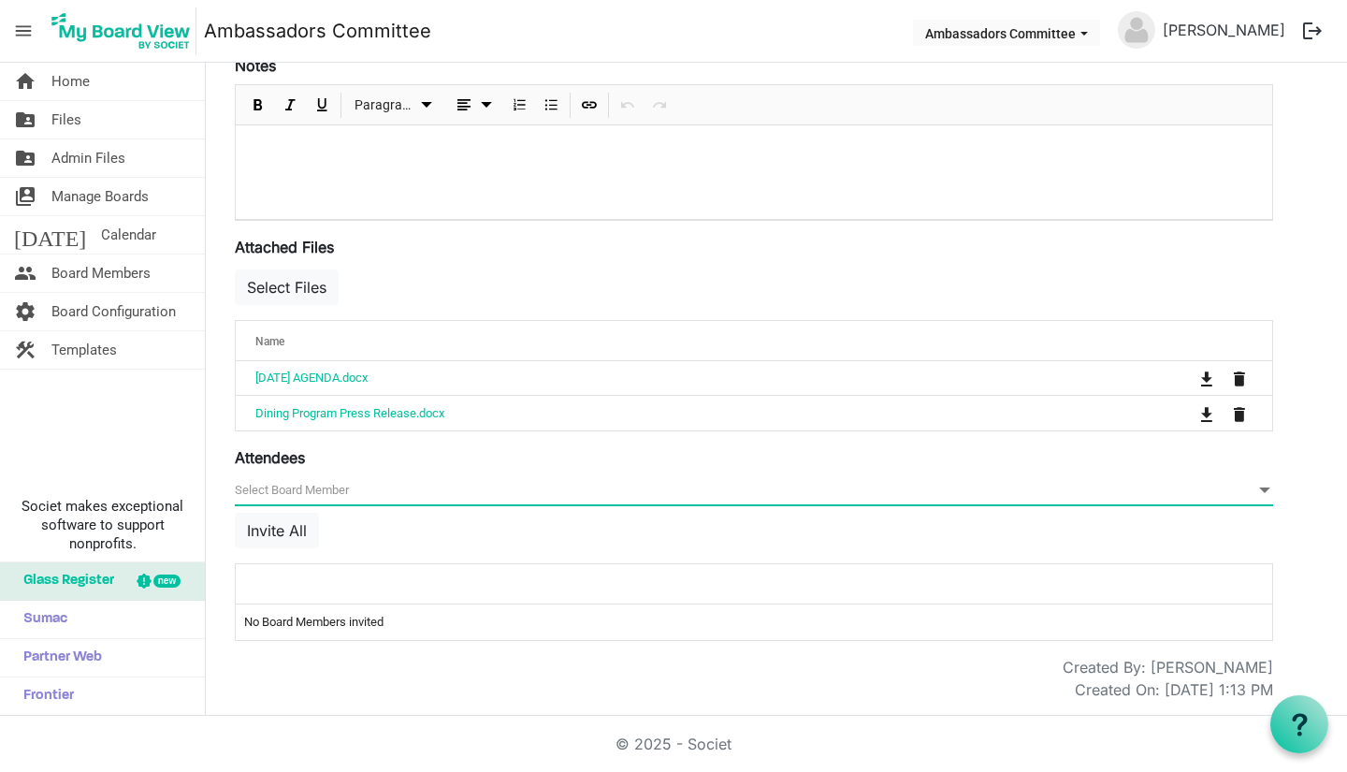
click at [440, 185] on div at bounding box center [754, 172] width 1036 height 94
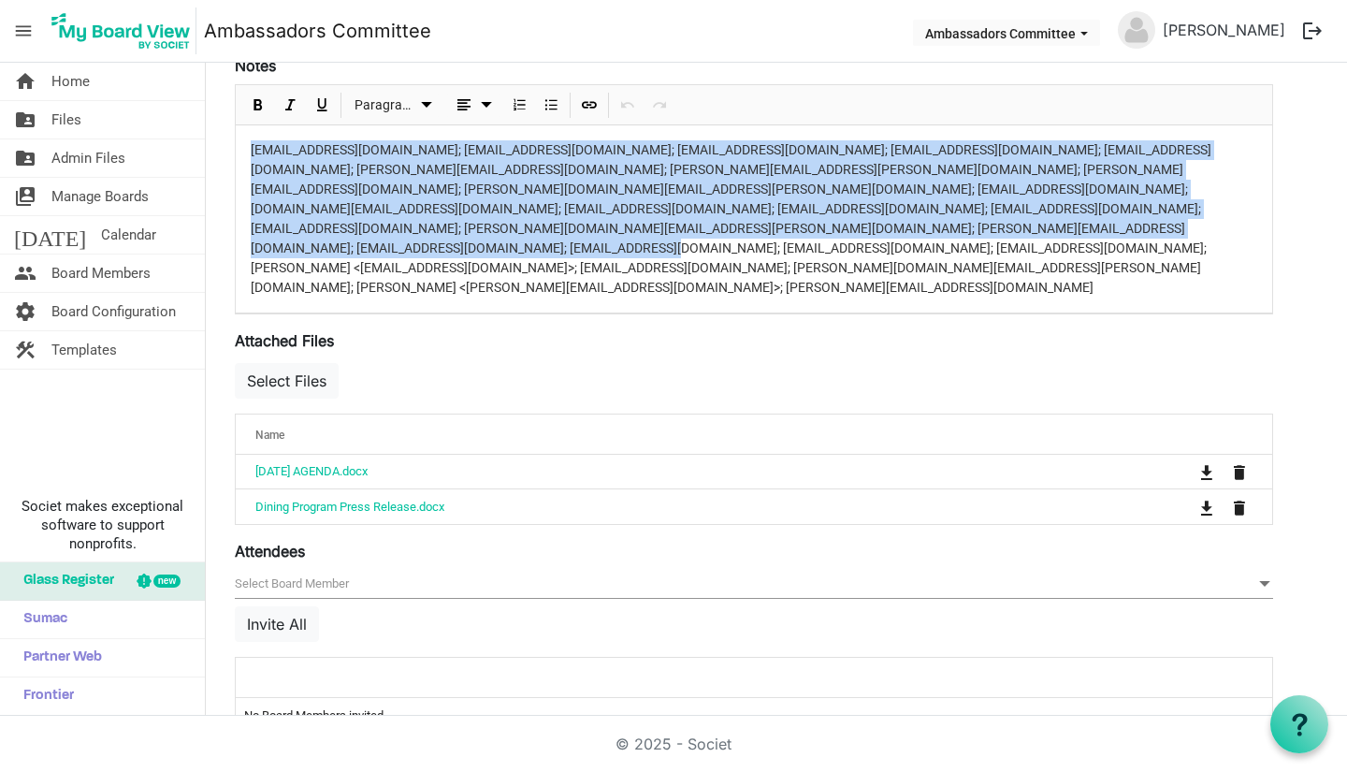
drag, startPoint x: 249, startPoint y: 151, endPoint x: 1172, endPoint y: 241, distance: 927.5
click at [1172, 241] on div "[EMAIL_ADDRESS][DOMAIN_NAME]; [EMAIL_ADDRESS][DOMAIN_NAME]; [EMAIL_ADDRESS][DOM…" at bounding box center [754, 218] width 1036 height 187
drag, startPoint x: 446, startPoint y: 628, endPoint x: 582, endPoint y: 602, distance: 137.9
click at [447, 663] on div at bounding box center [695, 676] width 893 height 27
drag, startPoint x: 244, startPoint y: 621, endPoint x: 254, endPoint y: 611, distance: 14.5
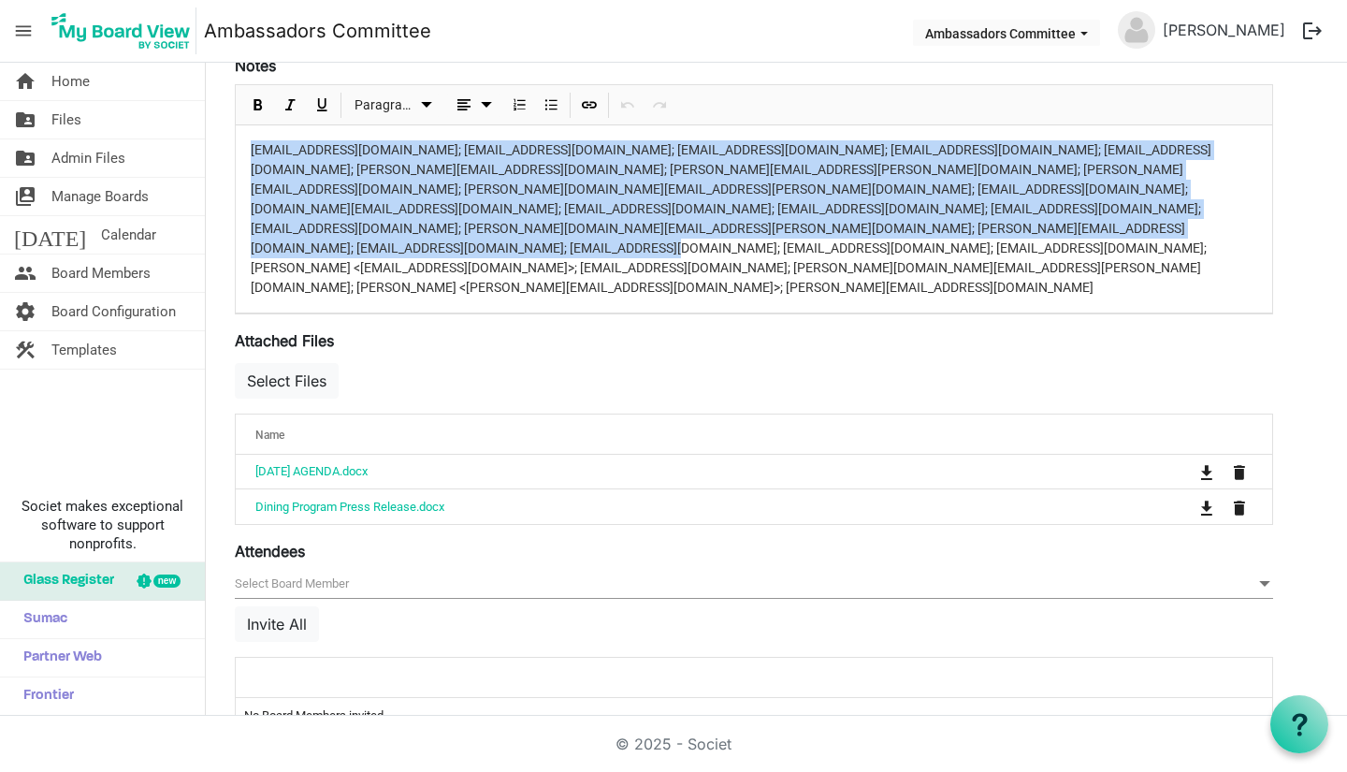
click at [245, 657] on th at bounding box center [695, 676] width 919 height 39
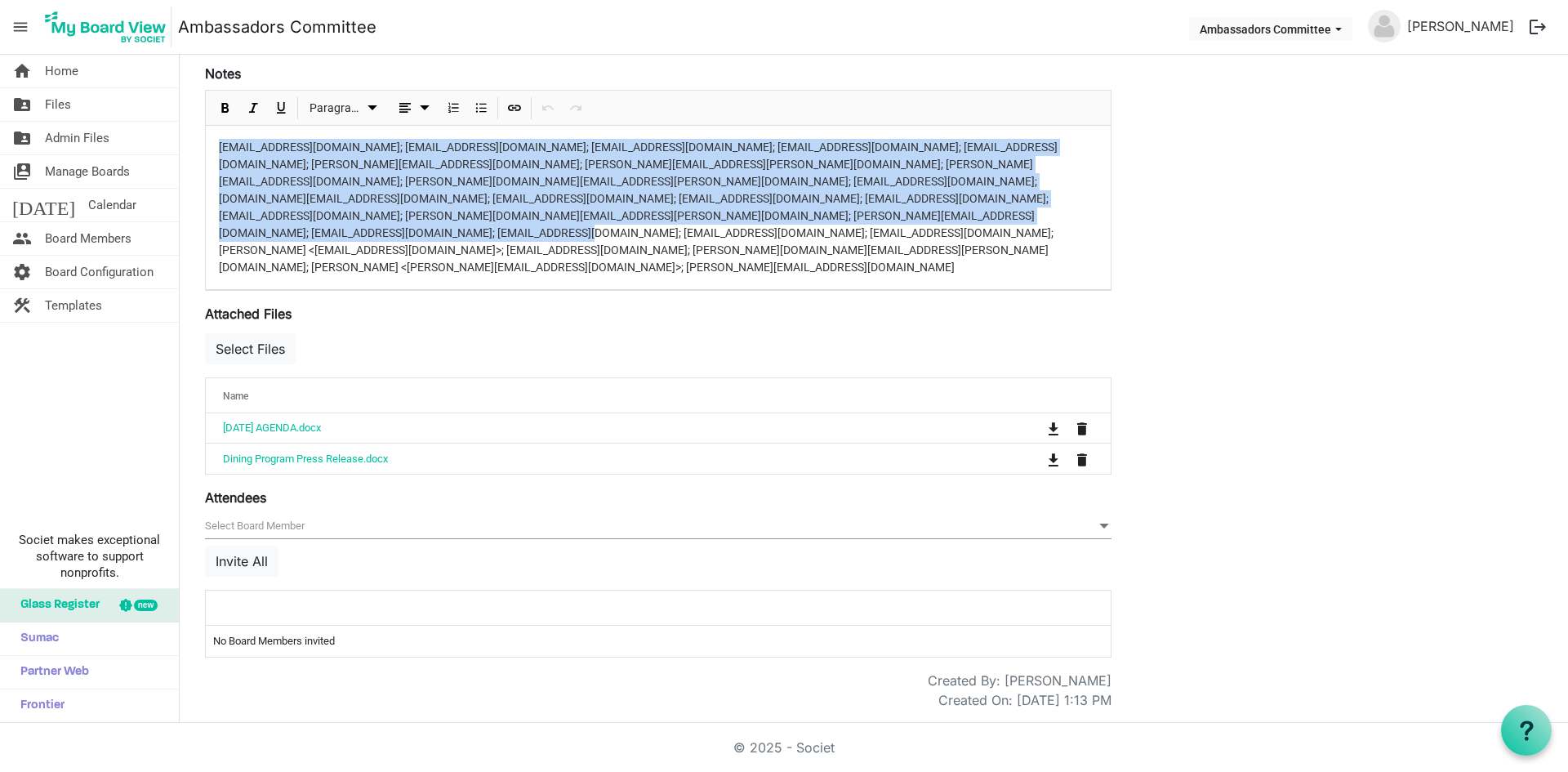
scroll to position [384, 0]
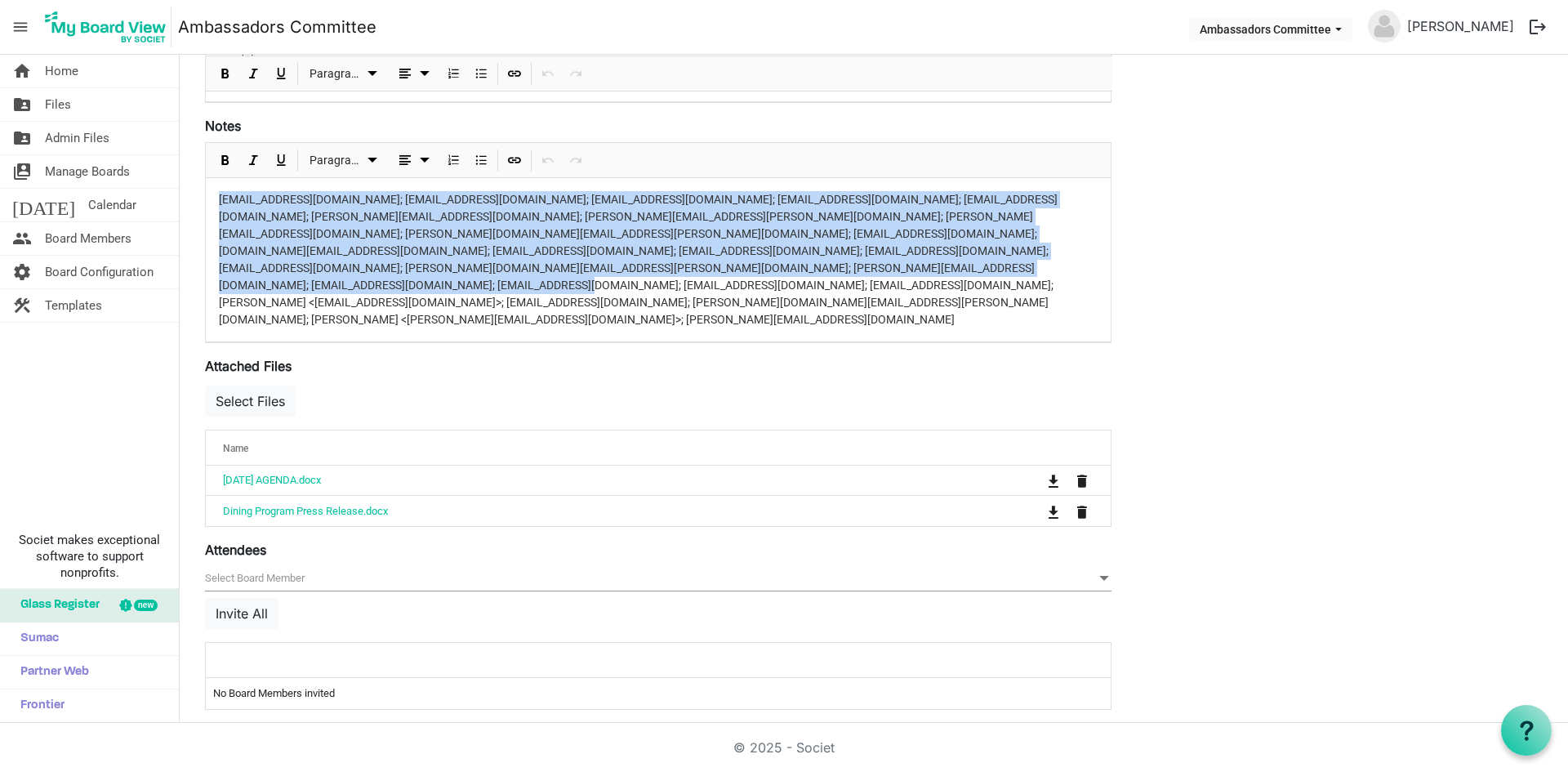
click at [989, 280] on div "[EMAIL_ADDRESS][DOMAIN_NAME]; [EMAIL_ADDRESS][DOMAIN_NAME]; [EMAIL_ADDRESS][DOM…" at bounding box center [658, 259] width 904 height 163
click at [991, 271] on p "[EMAIL_ADDRESS][DOMAIN_NAME]; [EMAIL_ADDRESS][DOMAIN_NAME]; [EMAIL_ADDRESS][DOM…" at bounding box center [658, 259] width 878 height 137
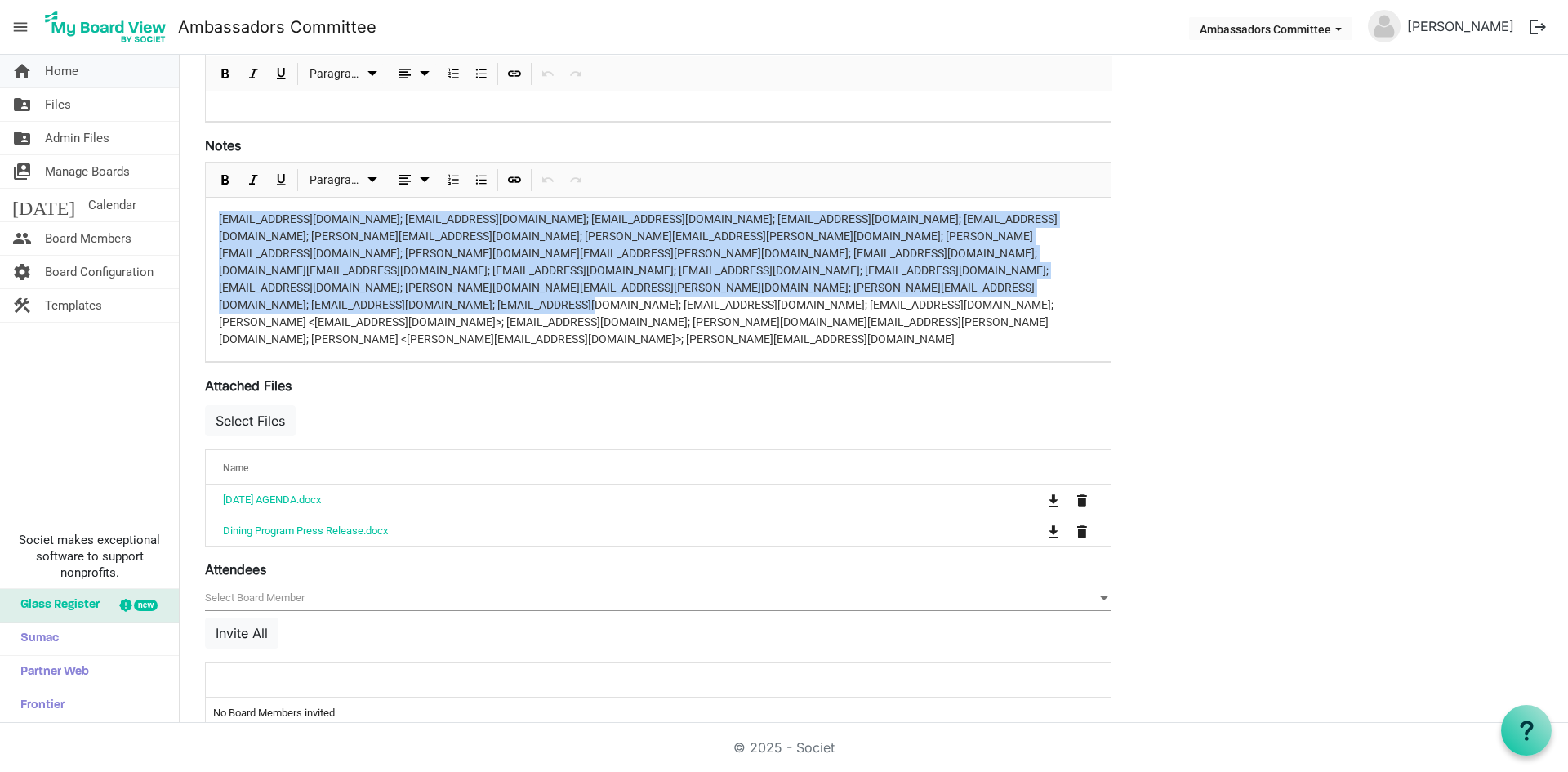
drag, startPoint x: 991, startPoint y: 271, endPoint x: 54, endPoint y: 65, distance: 959.4
click at [54, 65] on div "home Home folder_shared Files folder_shared Admin Files switch_account Manage B…" at bounding box center [784, 389] width 1568 height 668
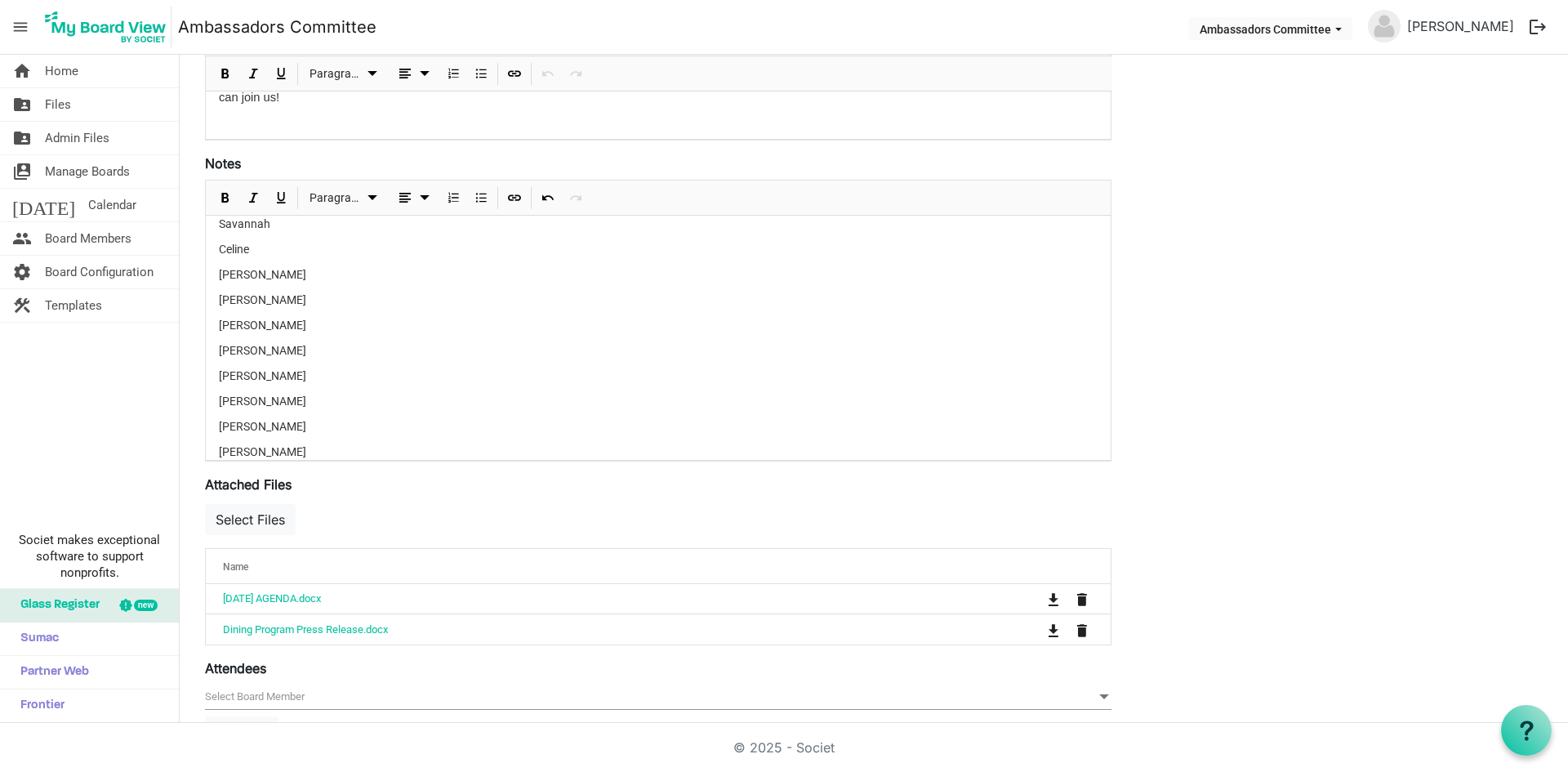
scroll to position [0, 0]
click at [214, 241] on div "[PERSON_NAME] [PERSON_NAME] [PERSON_NAME] [PERSON_NAME] Celine [PERSON_NAME] [P…" at bounding box center [658, 414] width 904 height 397
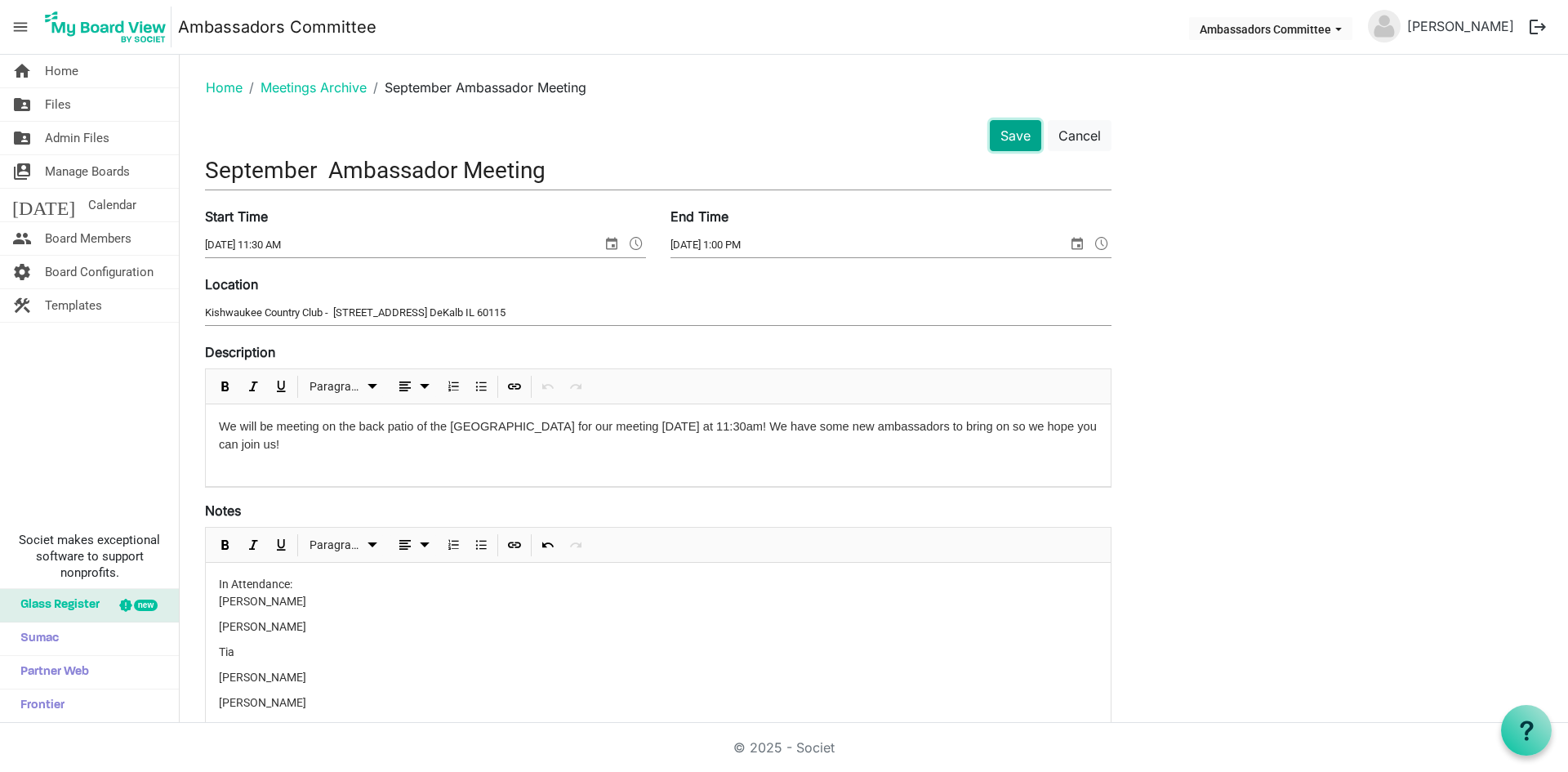
click at [1013, 143] on button "Save" at bounding box center [1014, 135] width 52 height 31
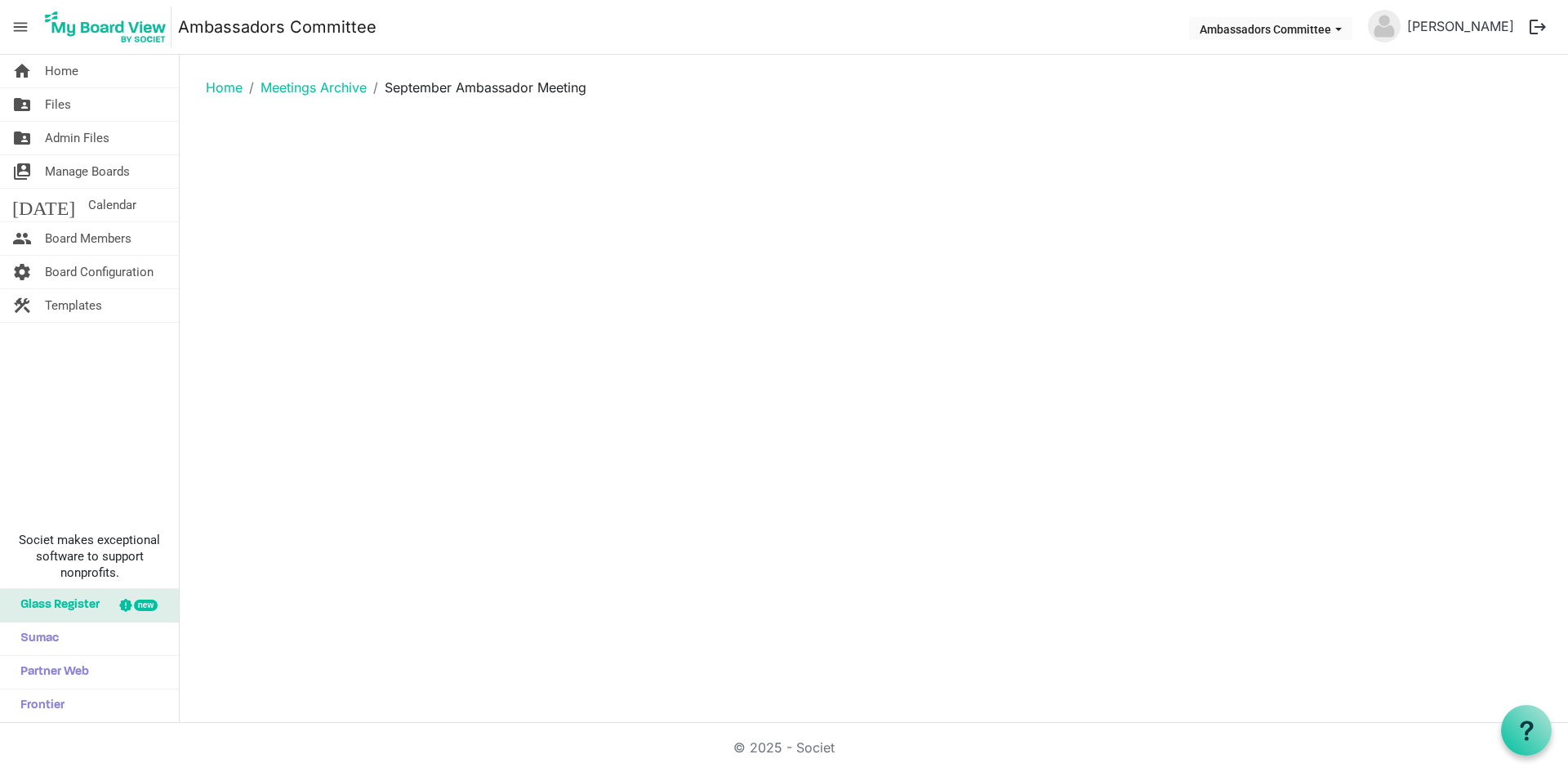
click at [1021, 124] on main "Home Meetings Archive September Ambassador Meeting" at bounding box center [874, 94] width 1388 height 79
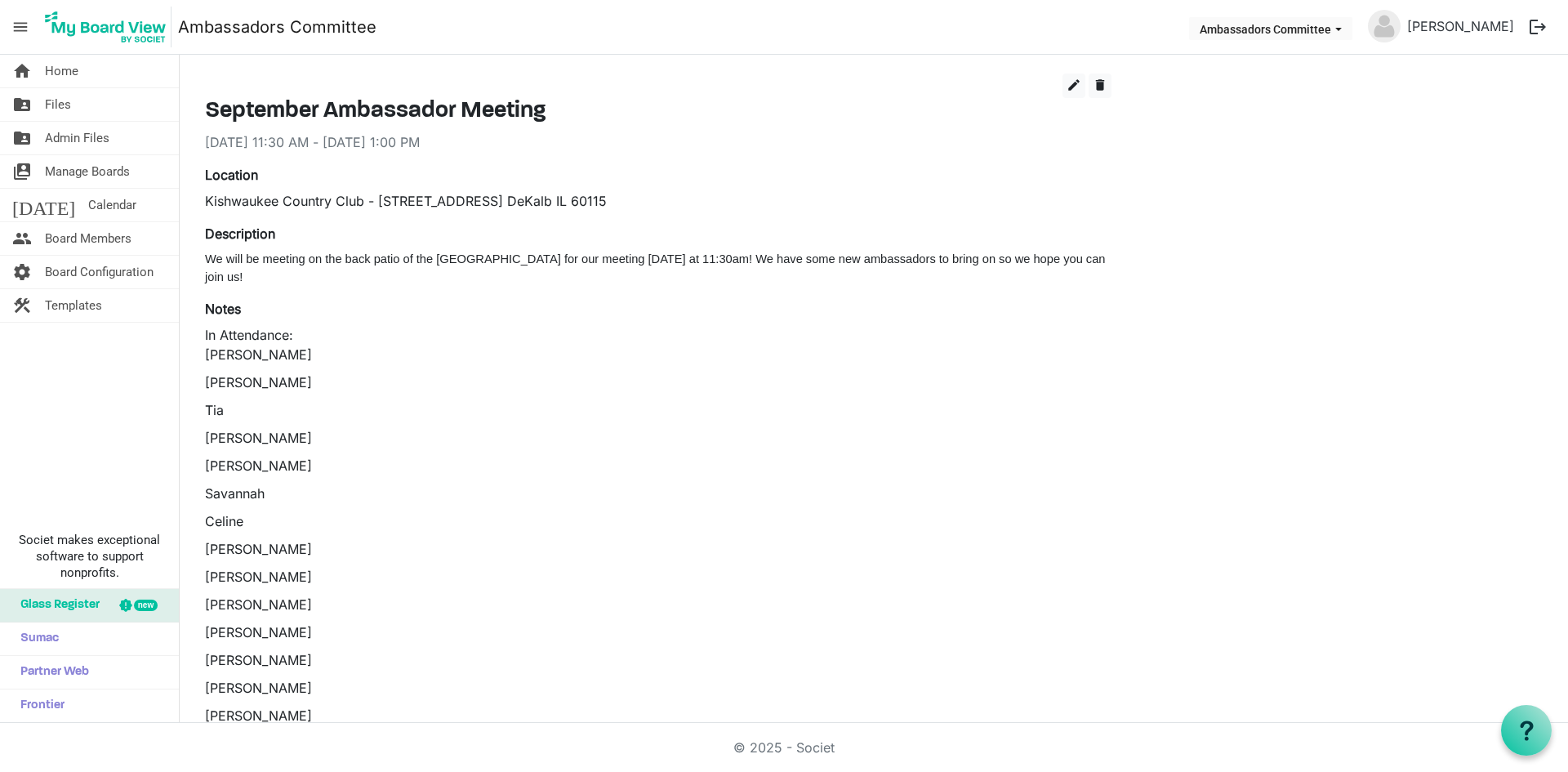
scroll to position [82, 0]
